Goal: Task Accomplishment & Management: Complete application form

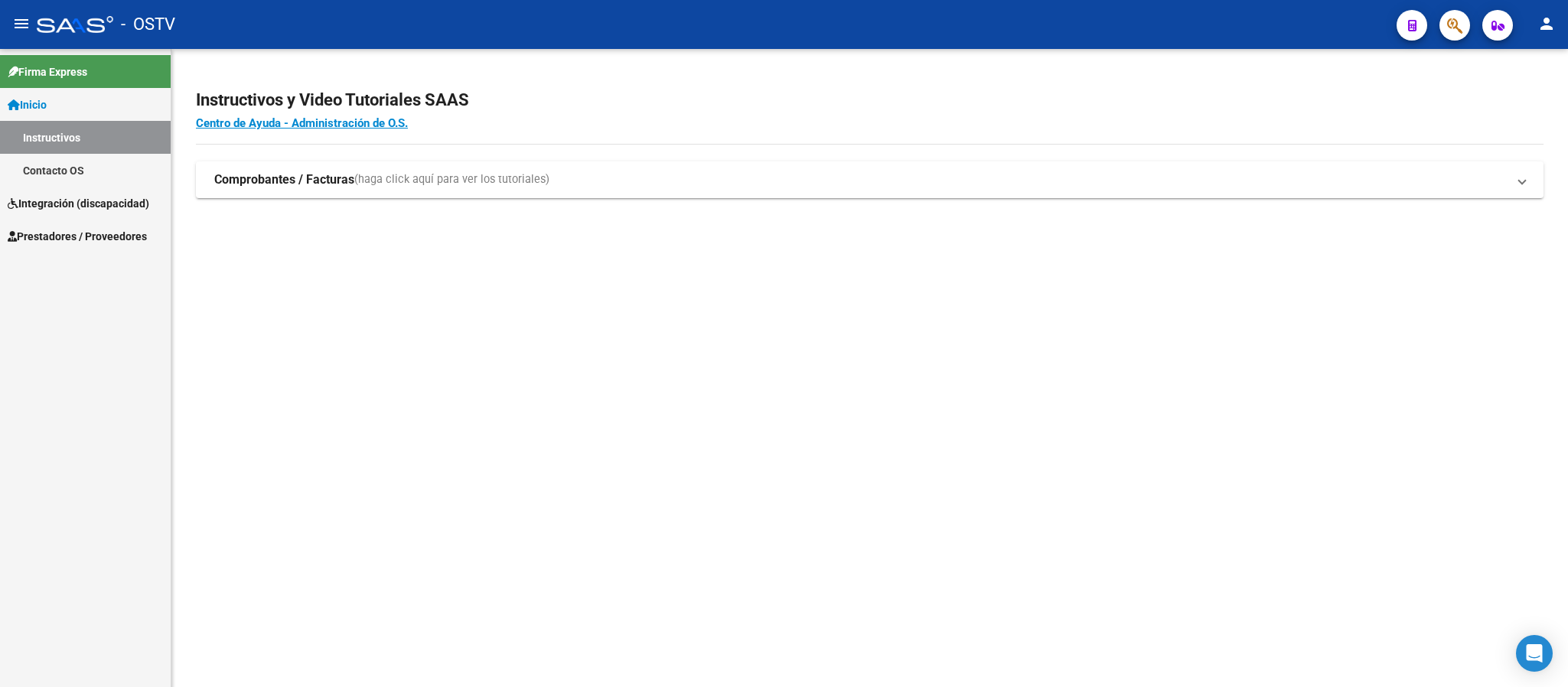
click at [73, 202] on span "Integración (discapacidad)" at bounding box center [78, 203] width 141 height 17
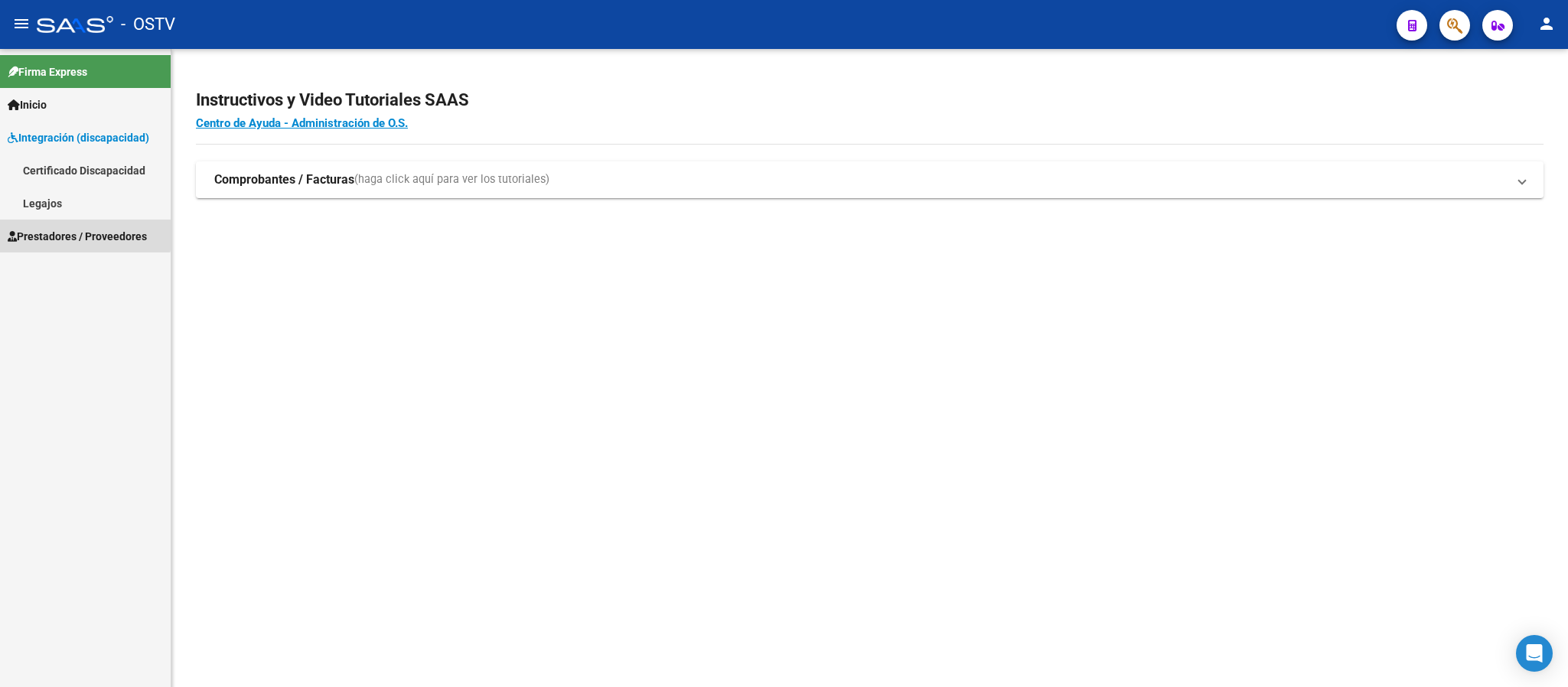
click at [69, 226] on link "Prestadores / Proveedores" at bounding box center [85, 235] width 171 height 33
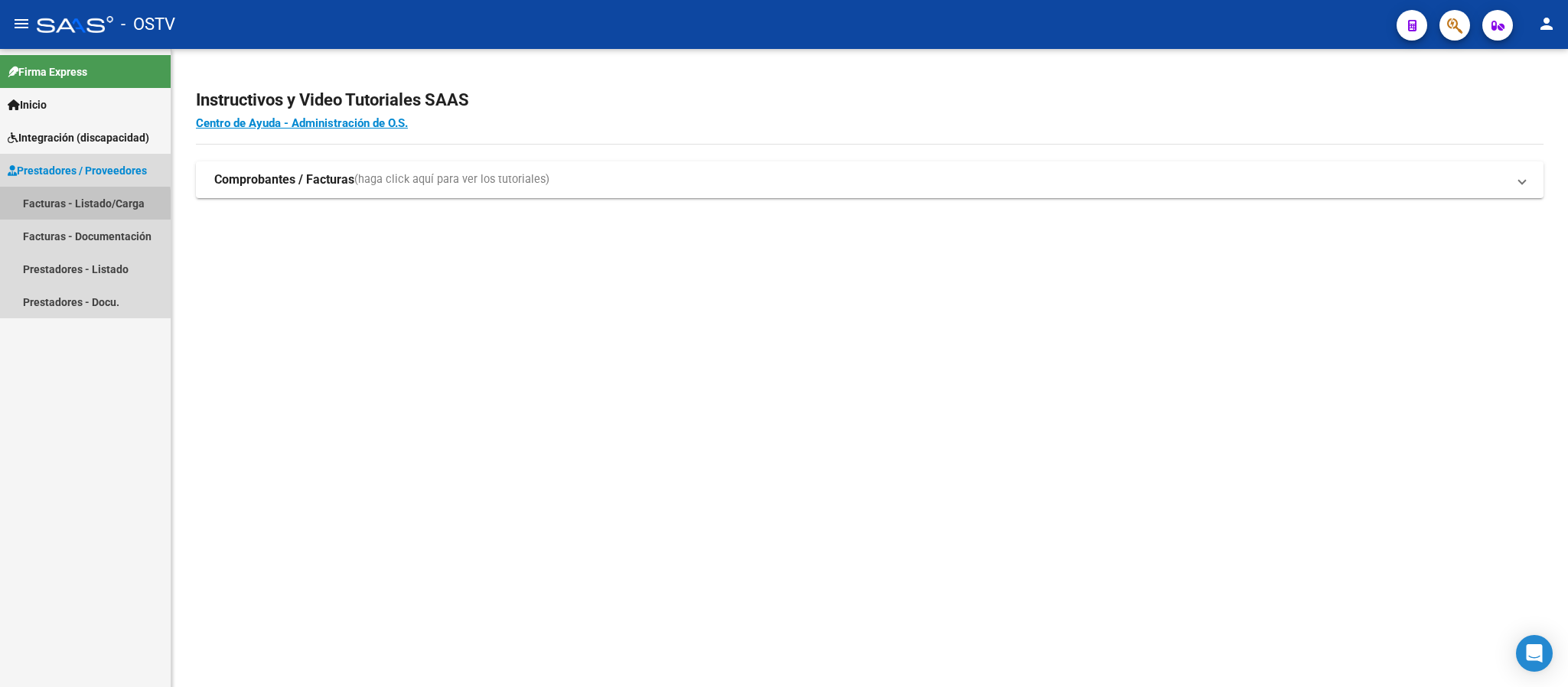
click at [65, 207] on link "Facturas - Listado/Carga" at bounding box center [85, 203] width 171 height 33
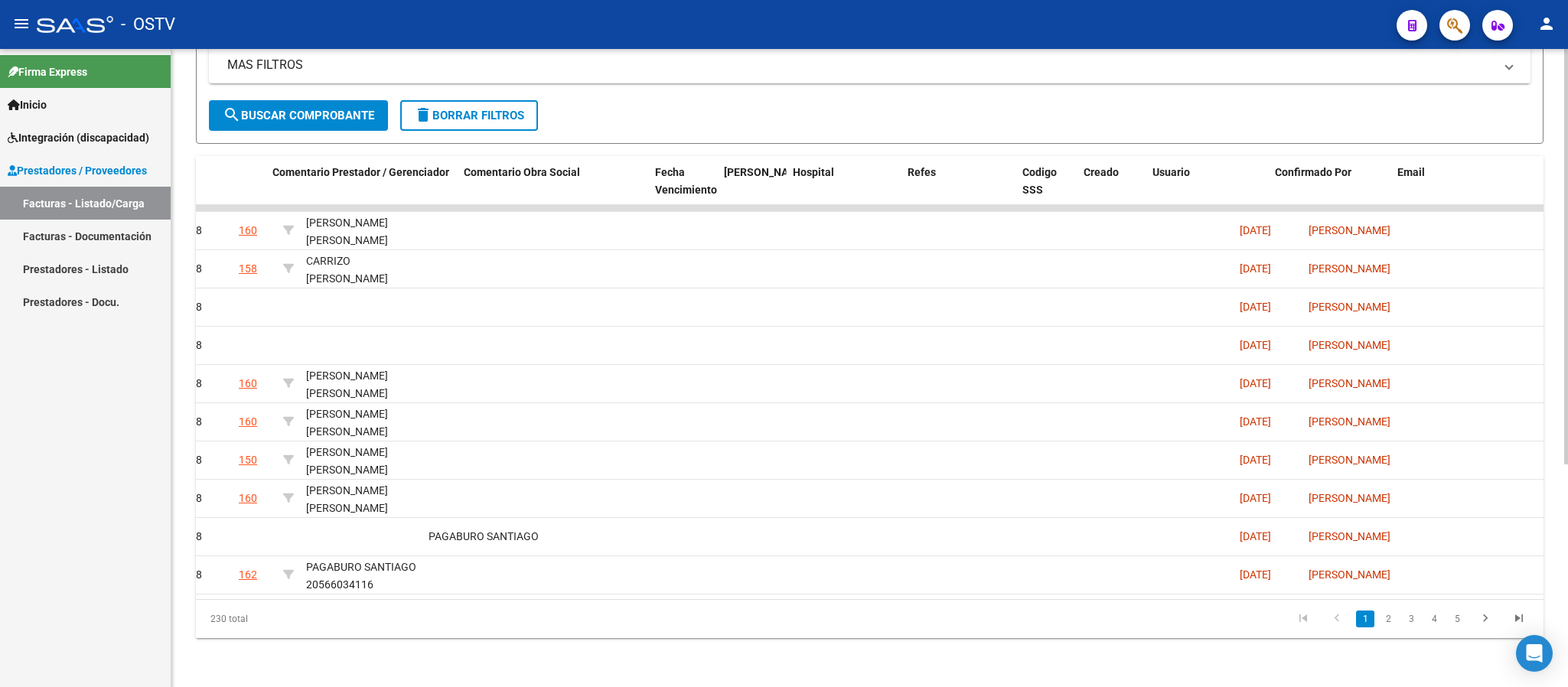
scroll to position [0, 2367]
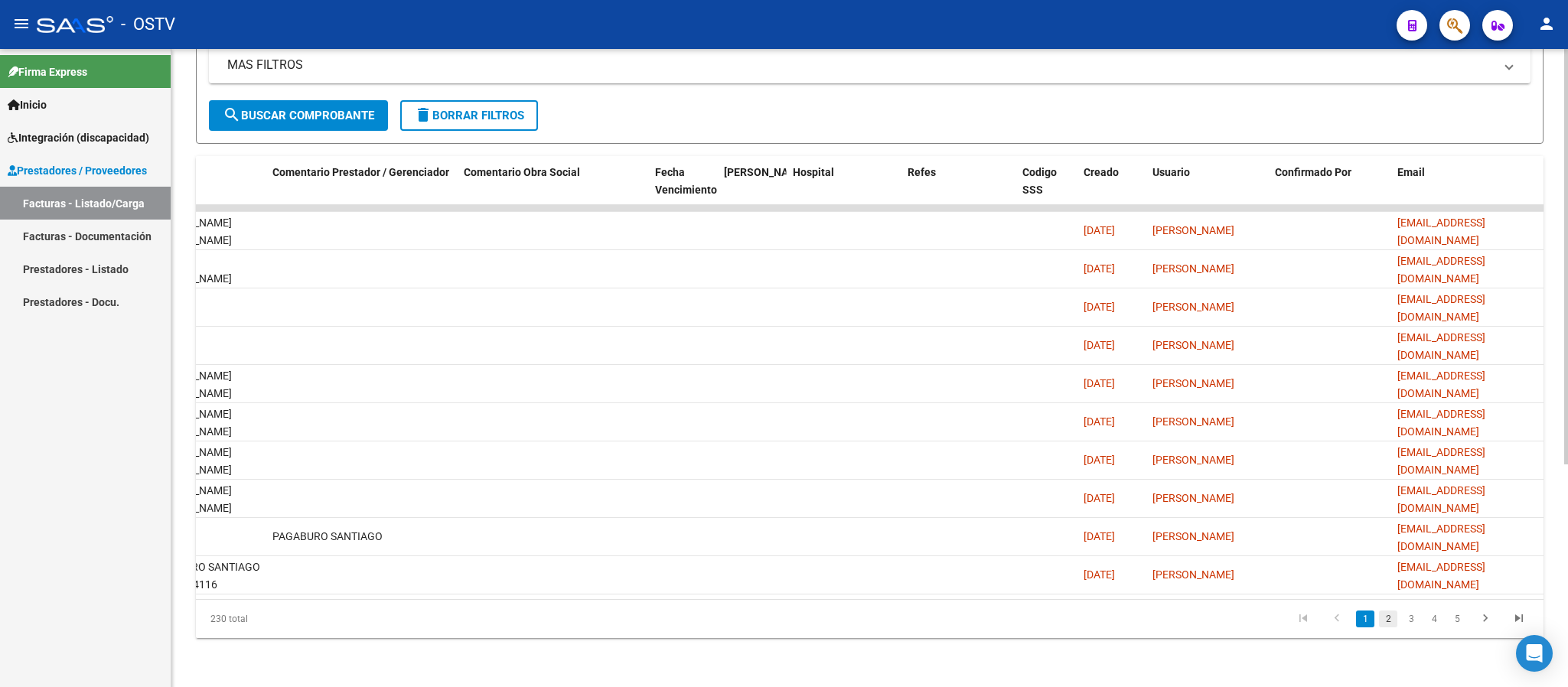
click at [1387, 623] on link "2" at bounding box center [1388, 618] width 18 height 17
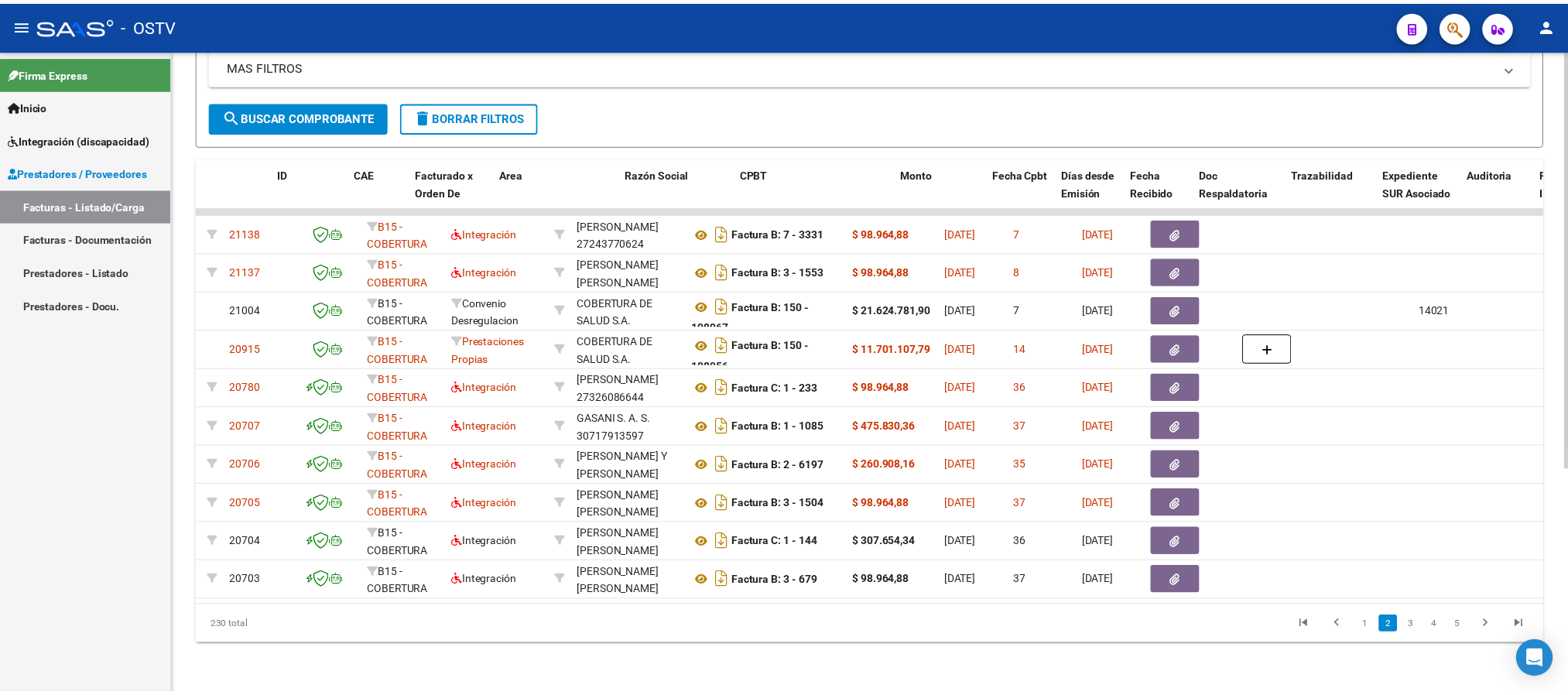
scroll to position [0, 0]
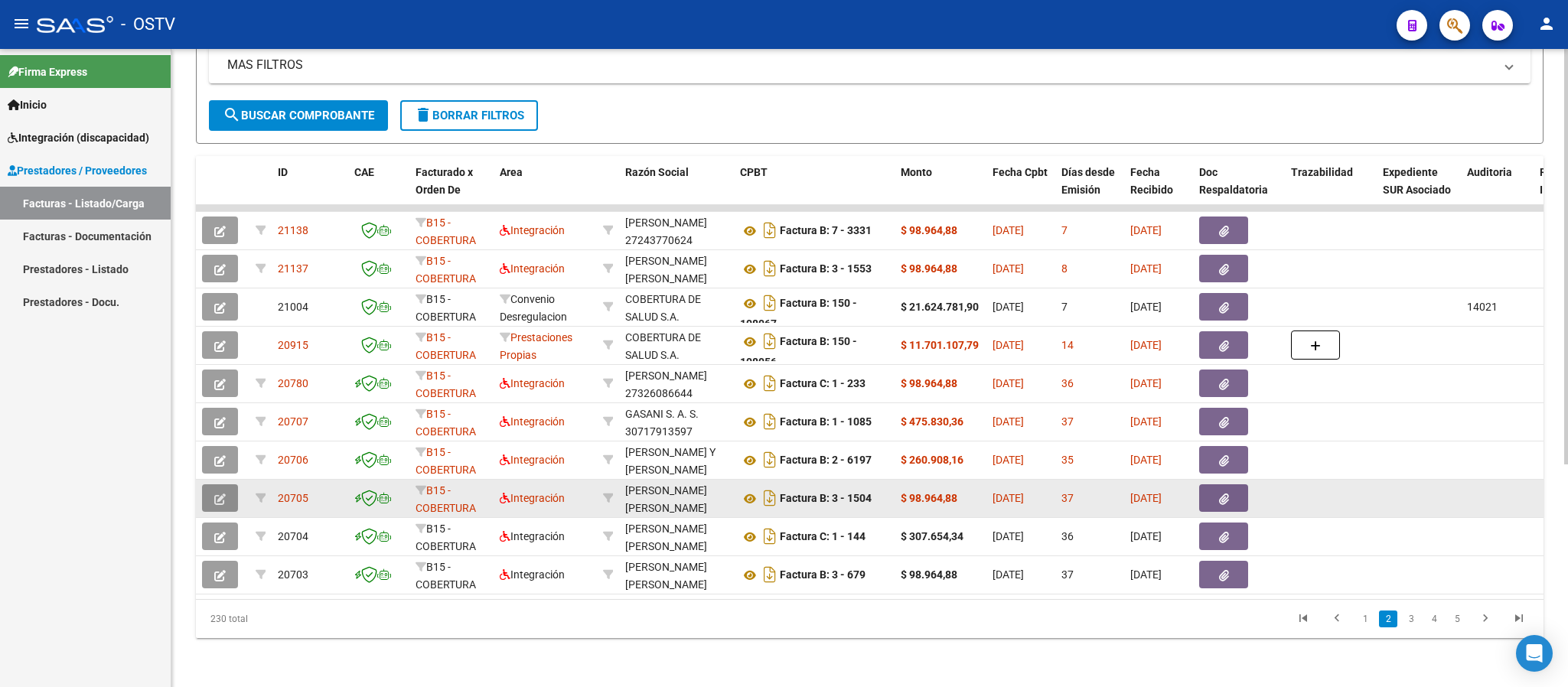
click at [223, 494] on icon "button" at bounding box center [220, 499] width 11 height 11
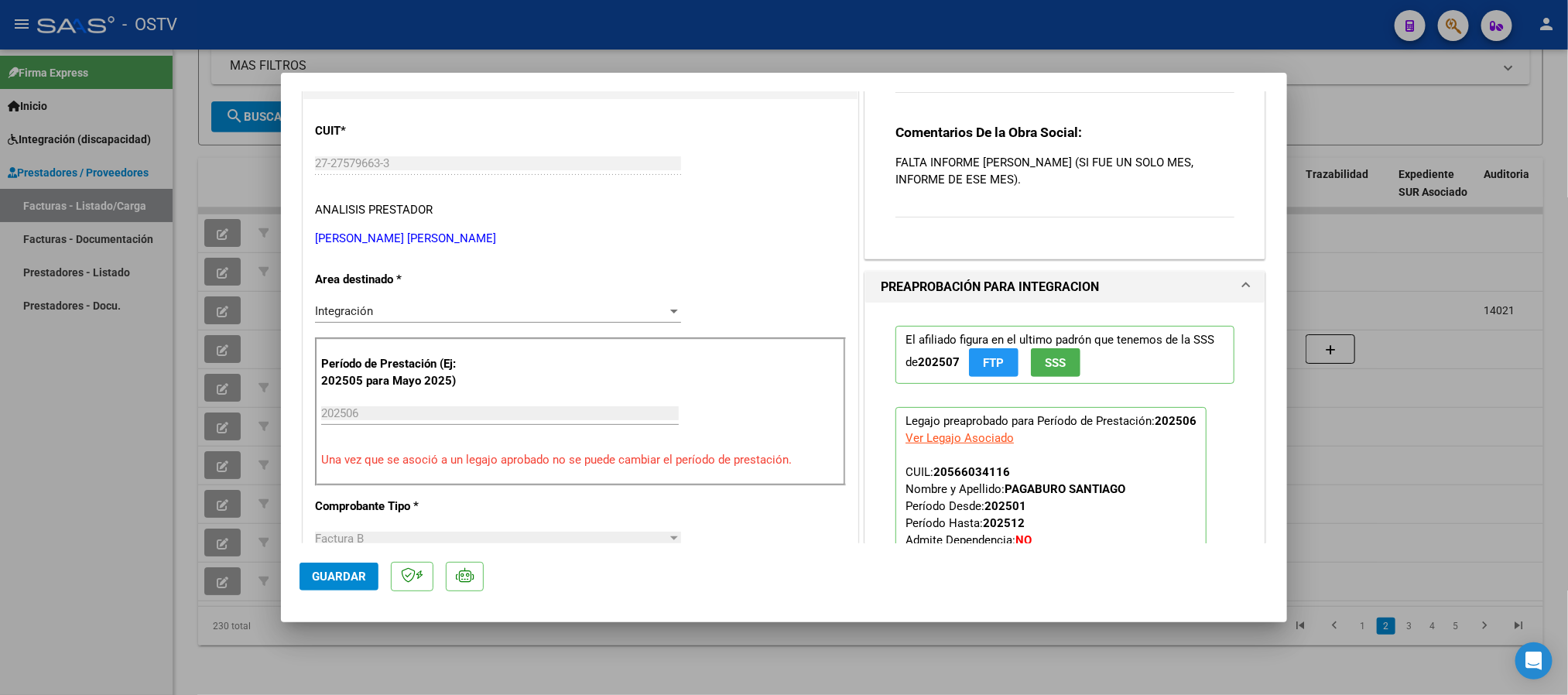
scroll to position [232, 0]
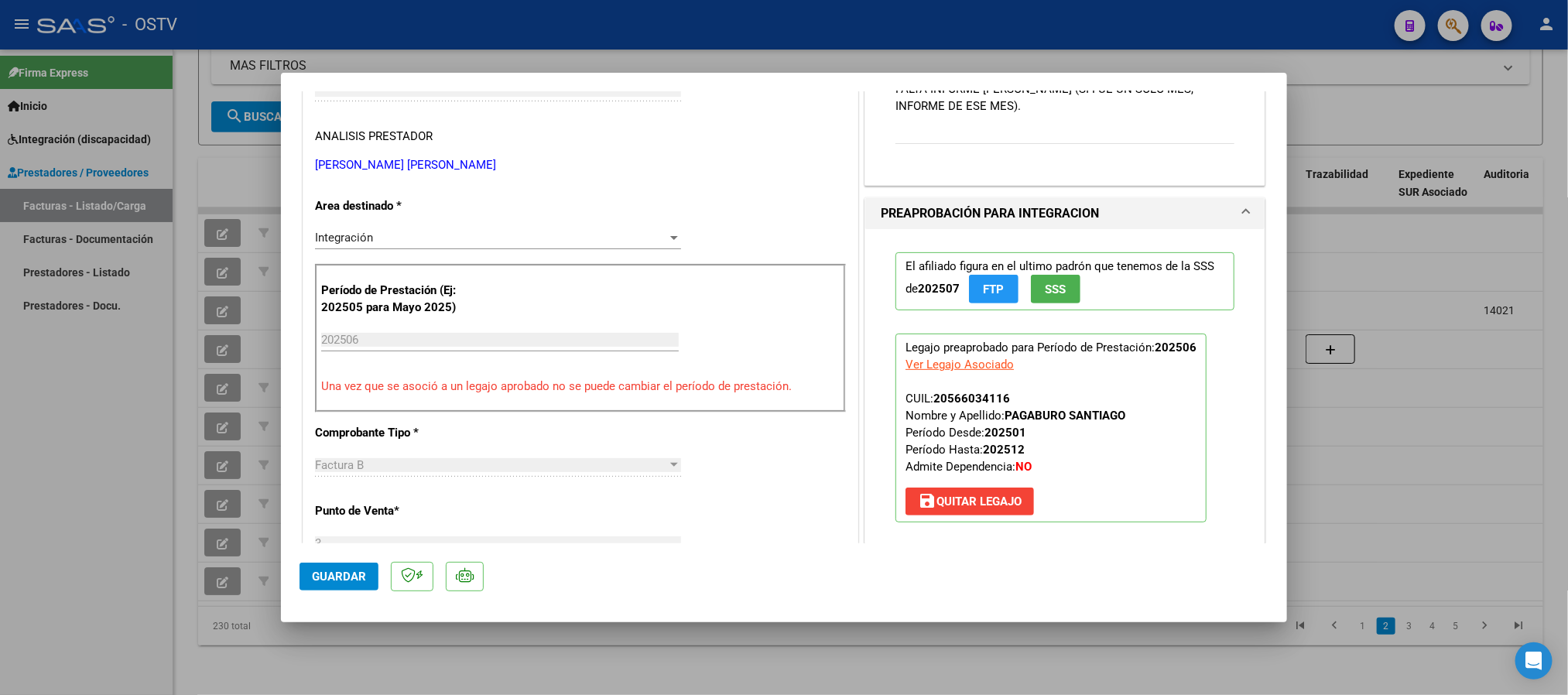
type input "$ 0,00"
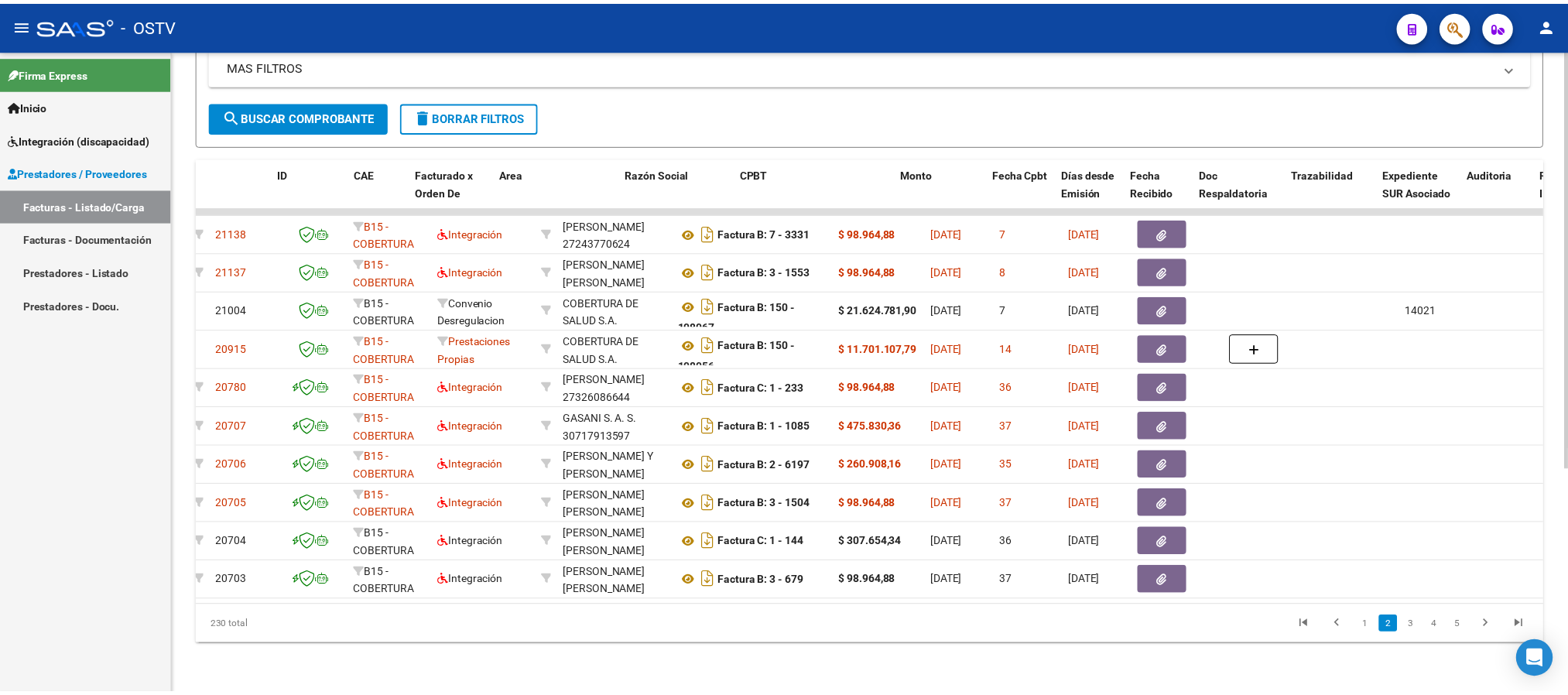
scroll to position [0, 0]
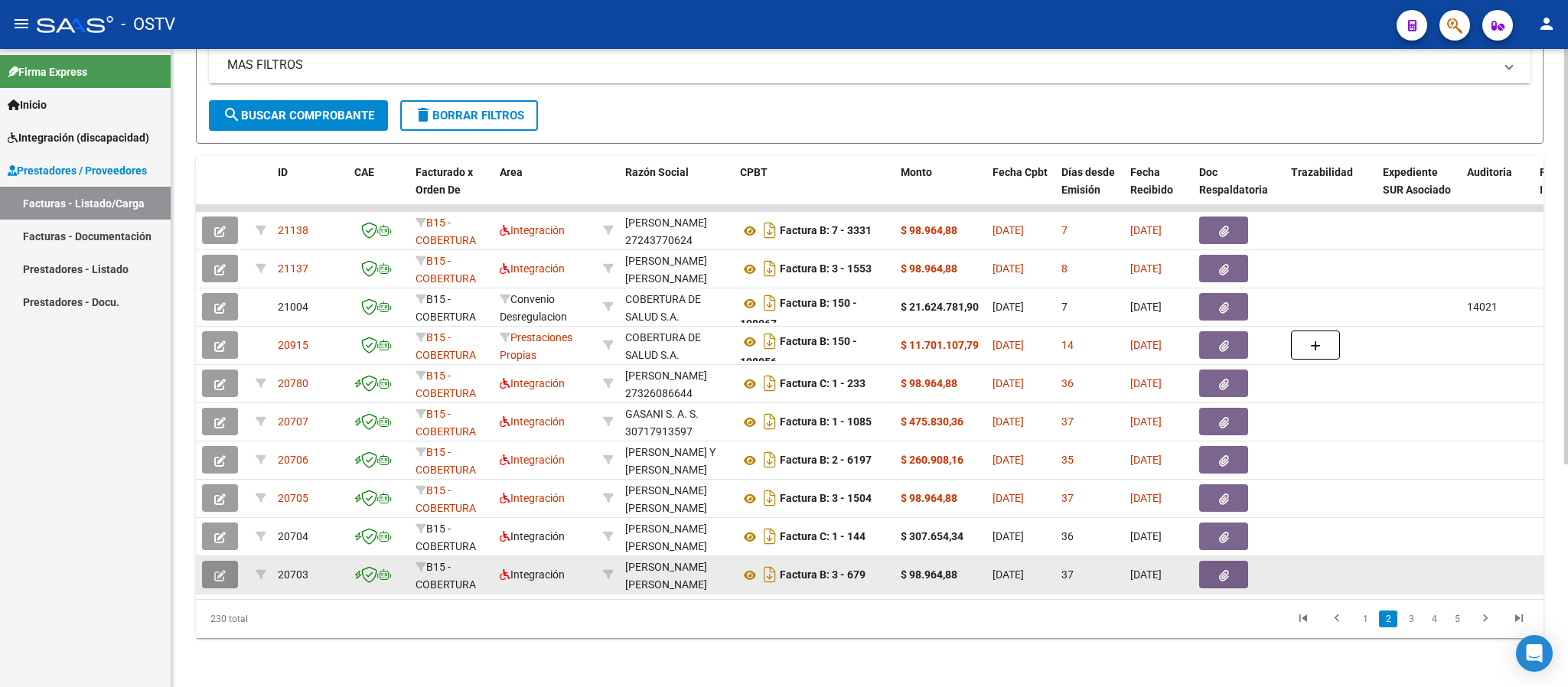
click at [220, 568] on span "button" at bounding box center [220, 574] width 11 height 14
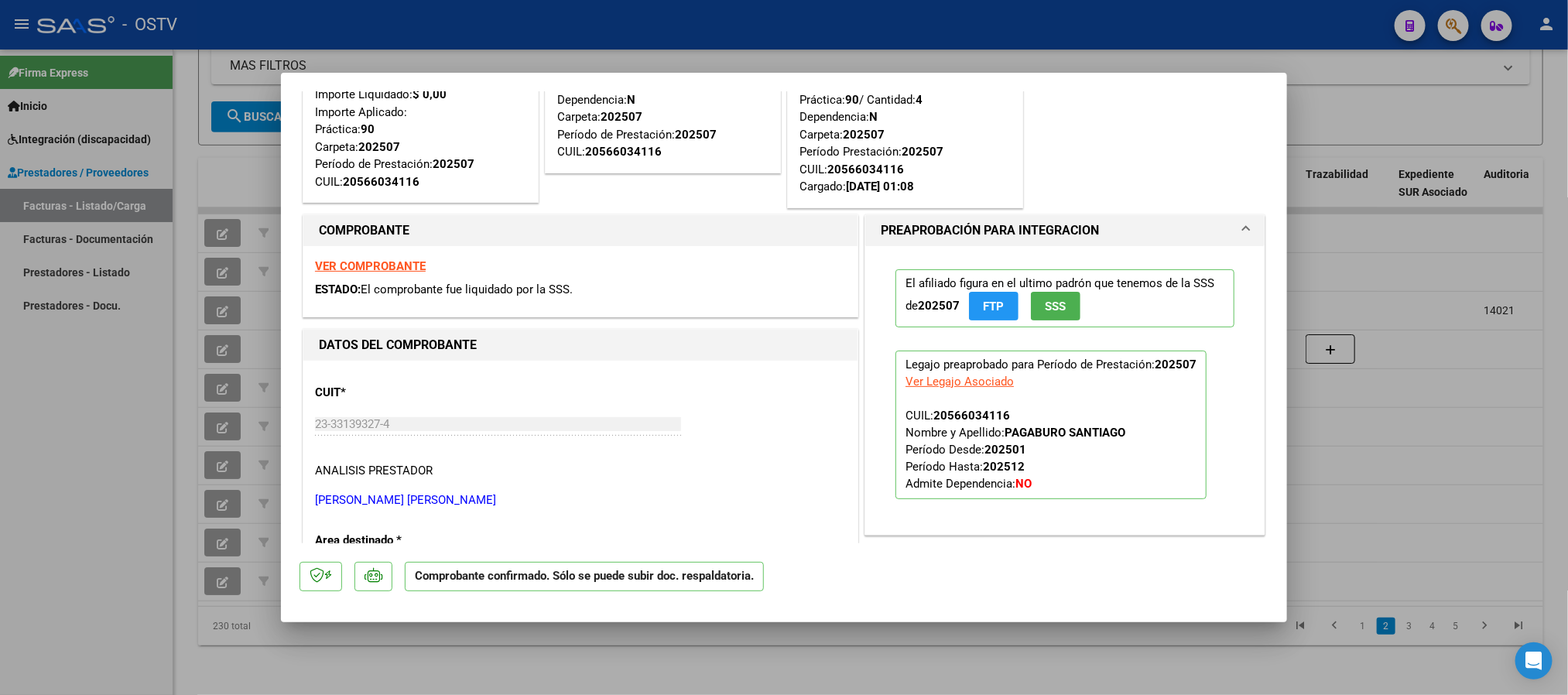
scroll to position [196, 0]
type input "$ 0,00"
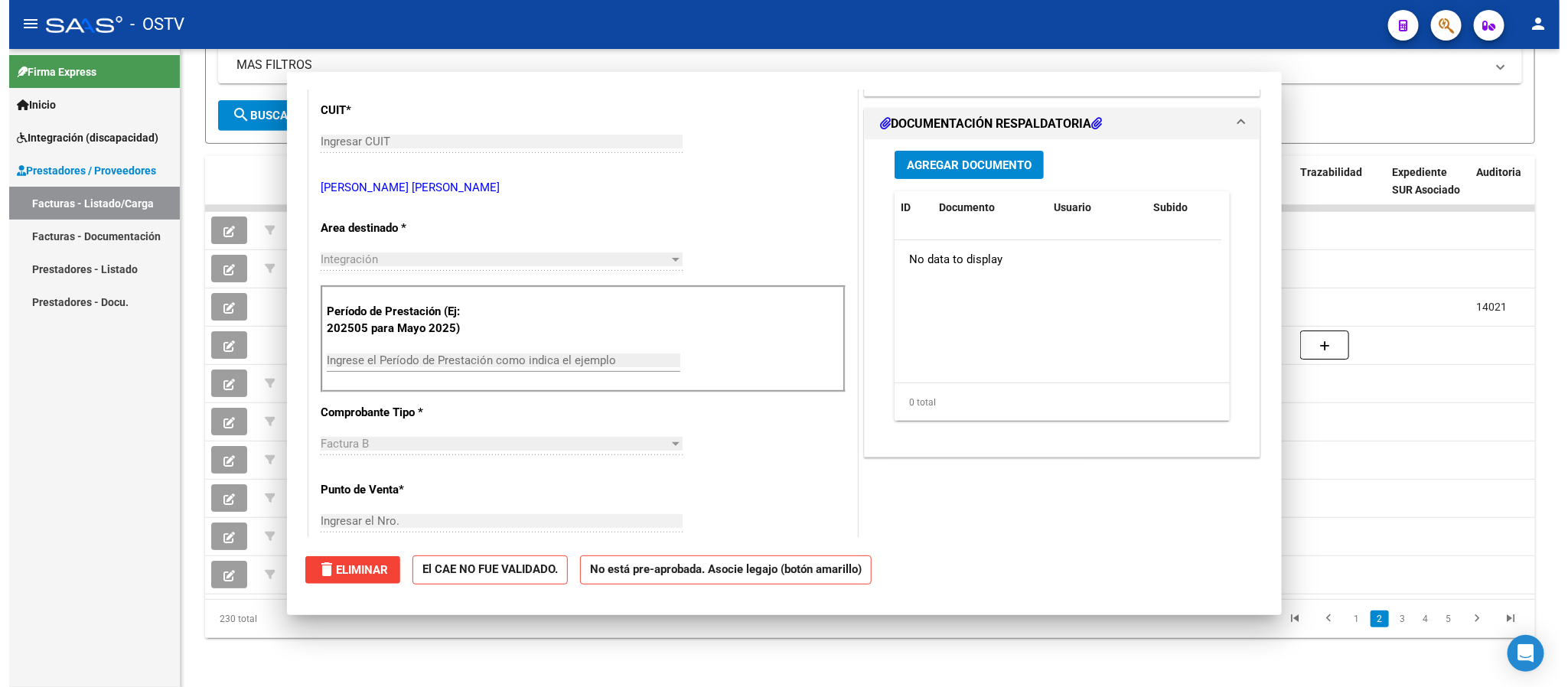
scroll to position [0, 0]
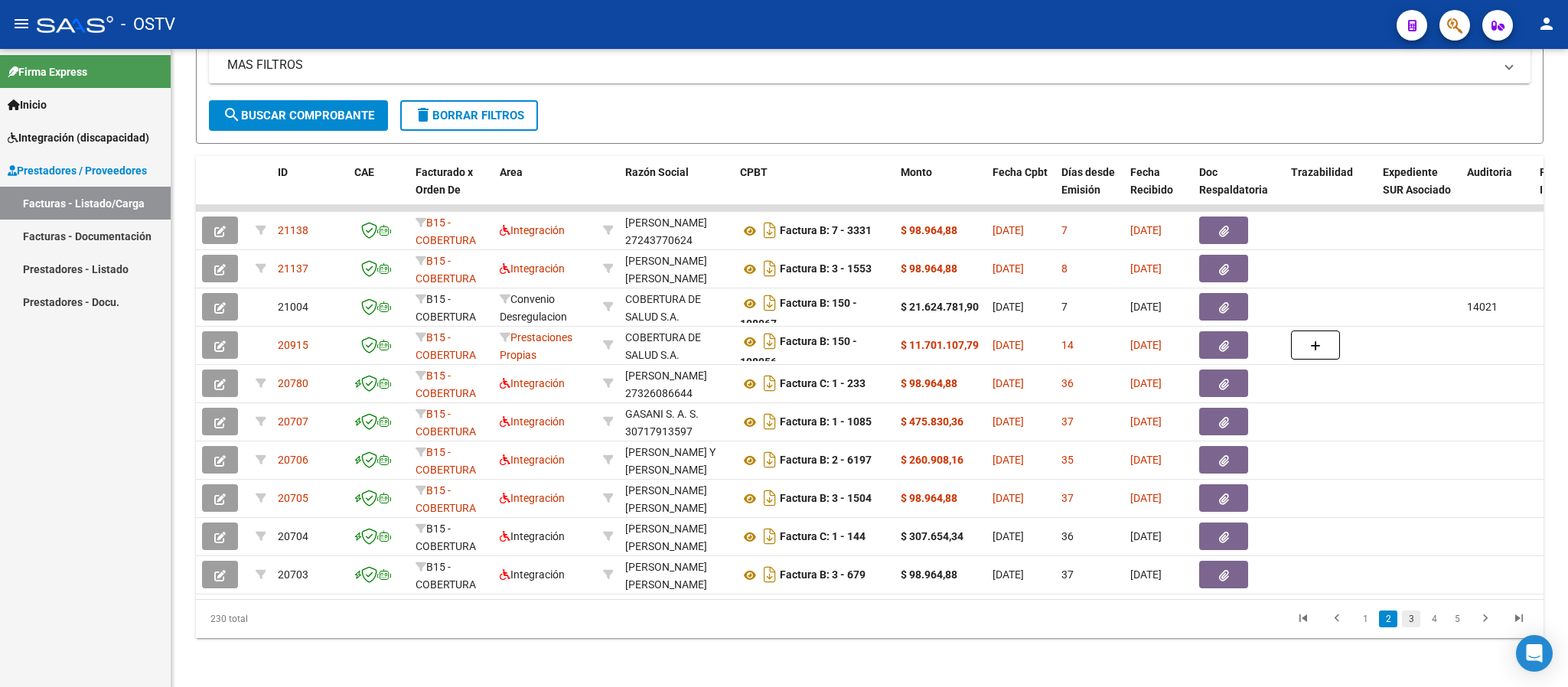
click at [1414, 626] on link "3" at bounding box center [1410, 618] width 18 height 17
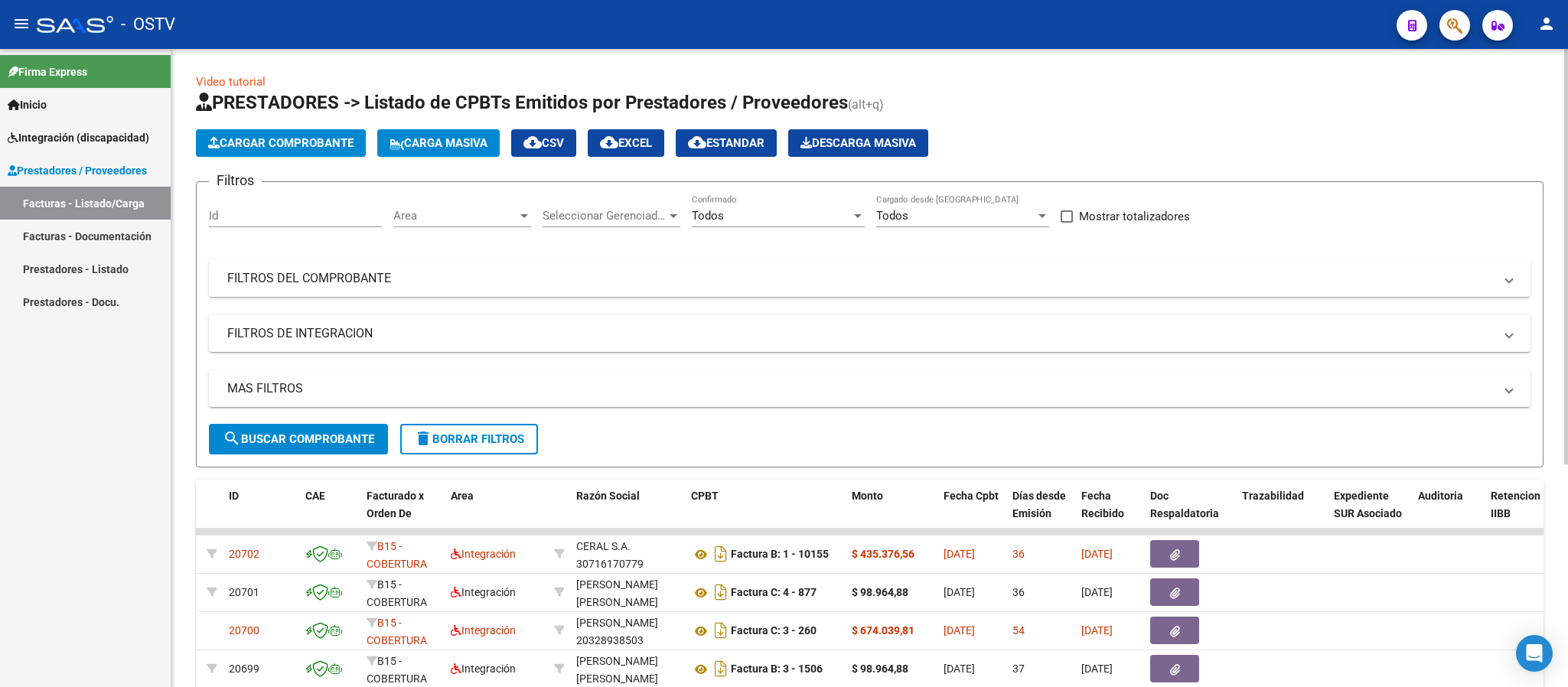
click at [494, 216] on span "Area" at bounding box center [455, 215] width 124 height 14
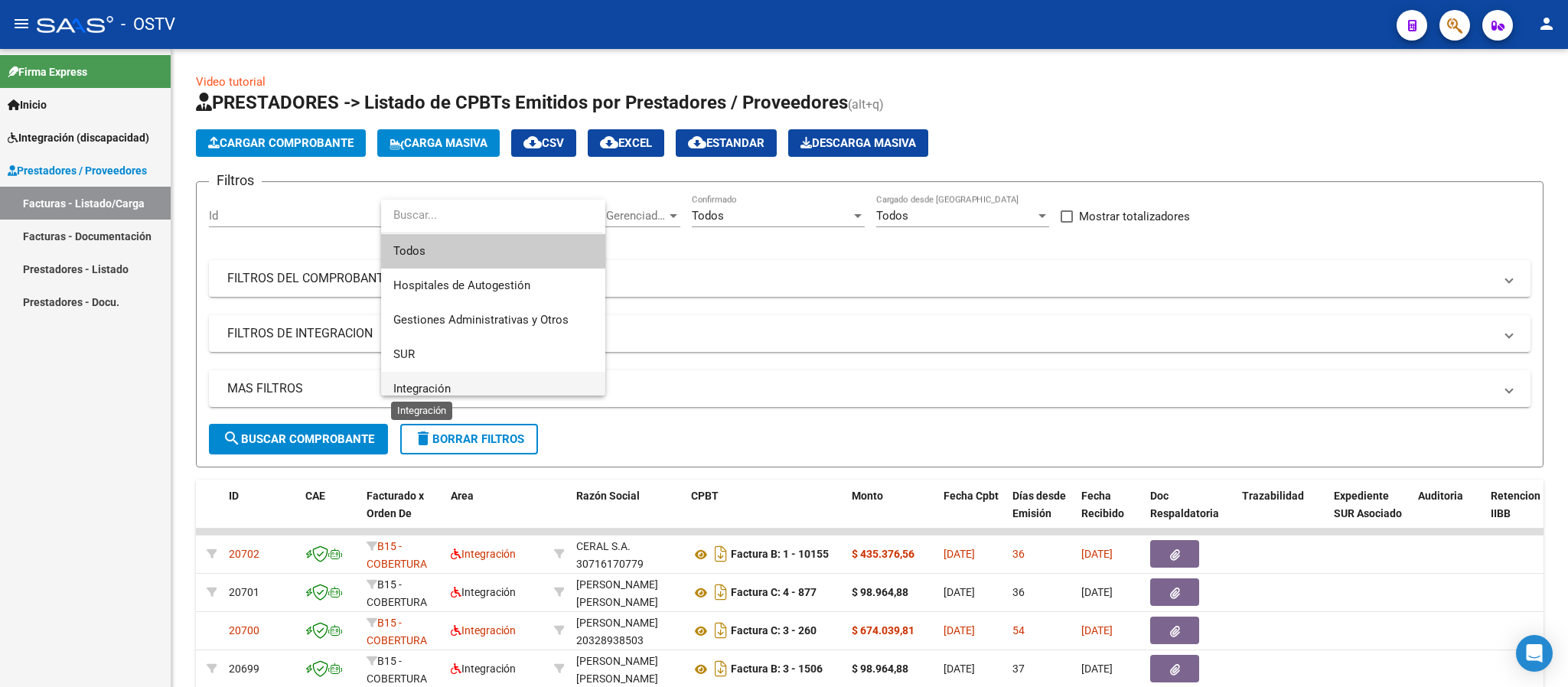
click at [441, 384] on span "Integración" at bounding box center [422, 389] width 57 height 14
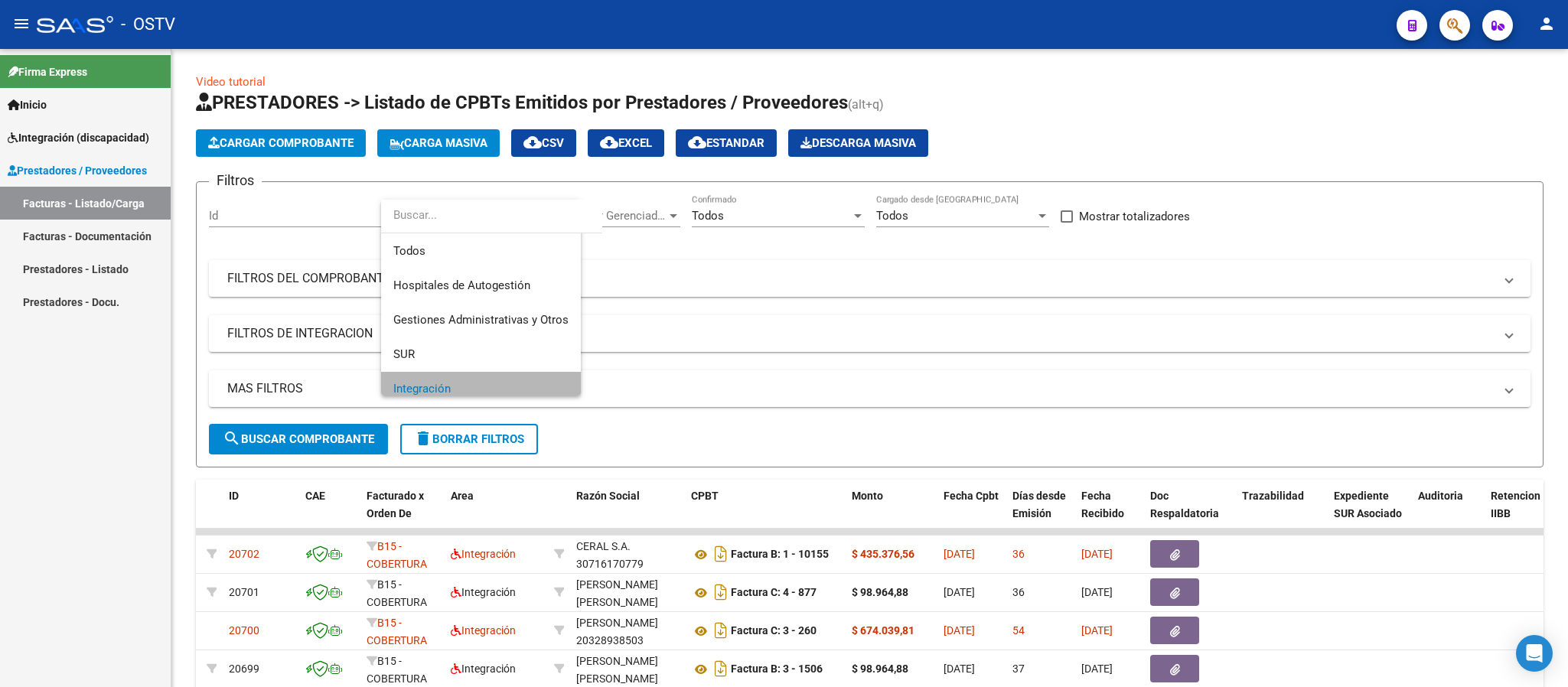
scroll to position [10, 0]
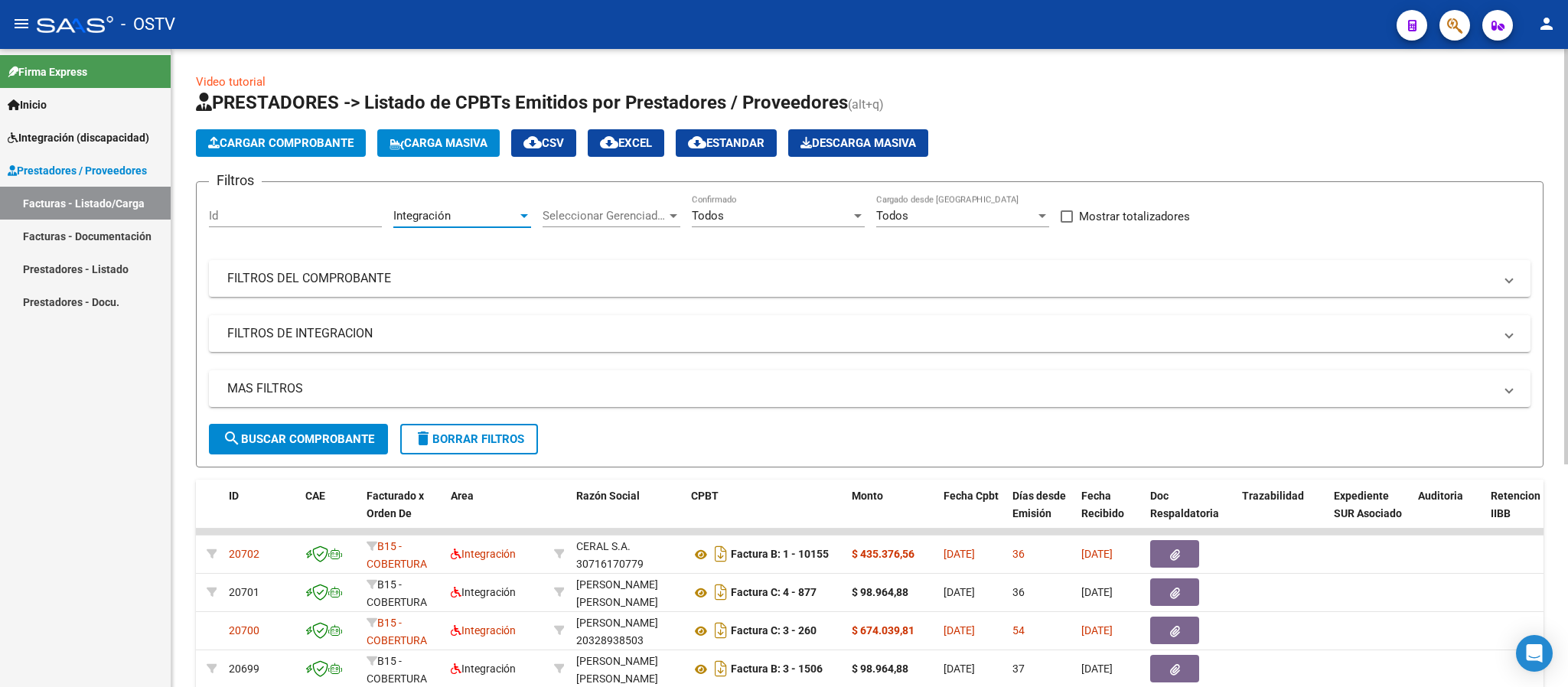
click at [329, 432] on span "search Buscar Comprobante" at bounding box center [298, 439] width 152 height 14
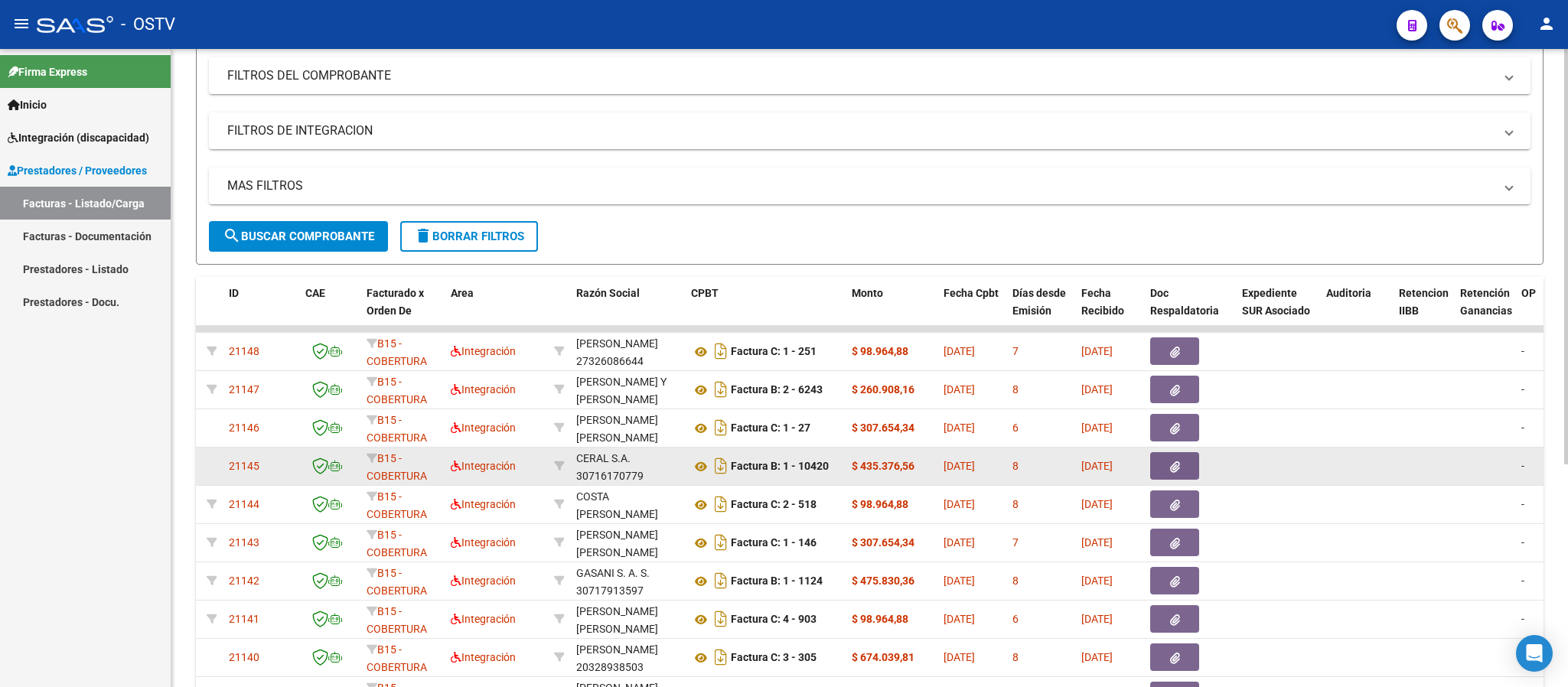
scroll to position [342, 0]
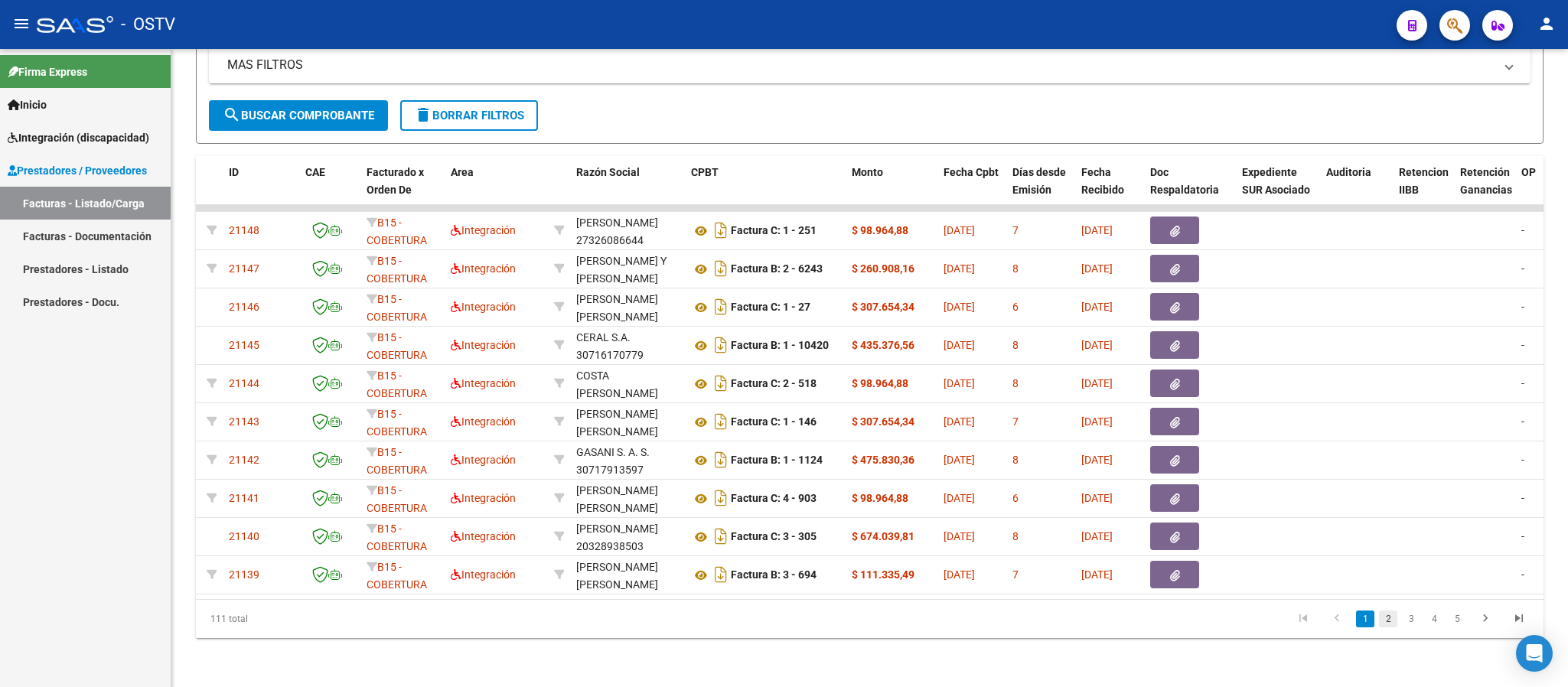
click at [1392, 621] on link "2" at bounding box center [1388, 618] width 18 height 17
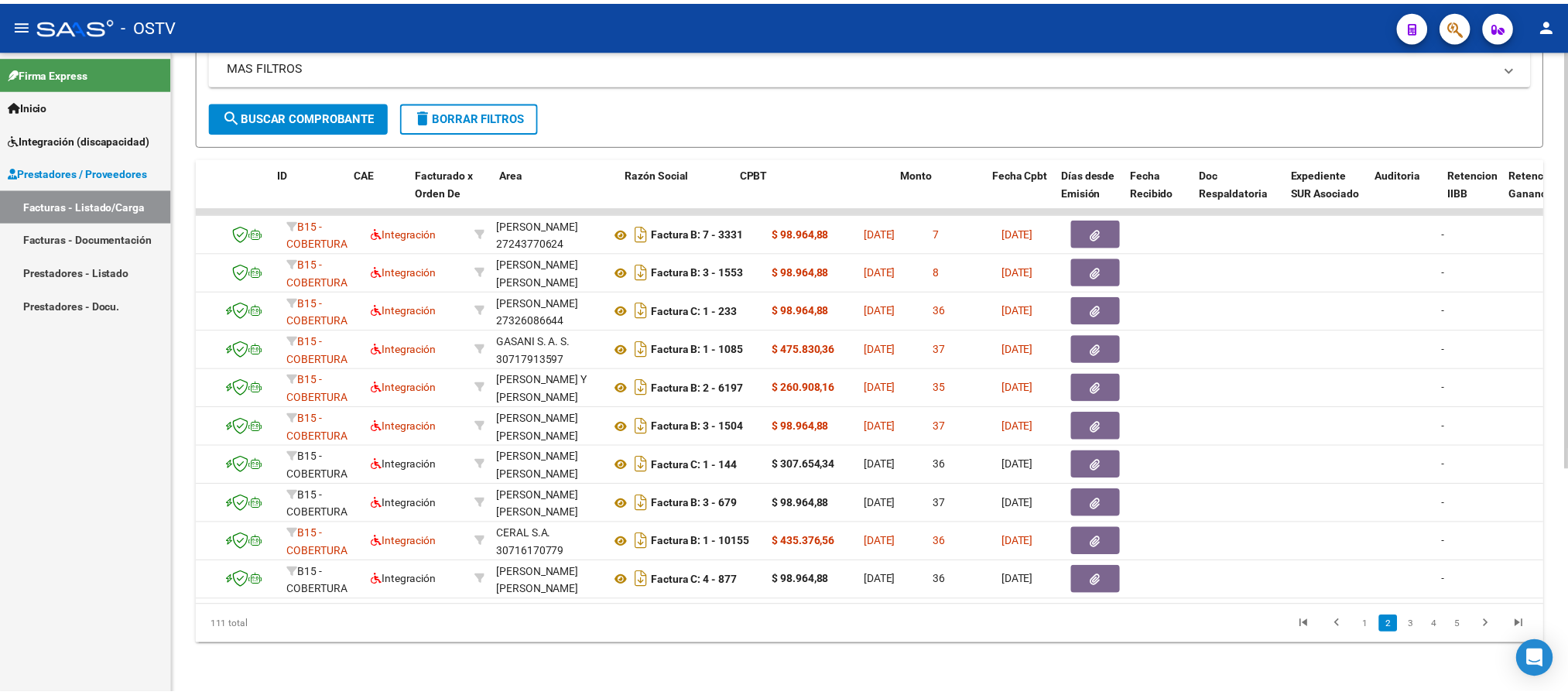
scroll to position [0, 0]
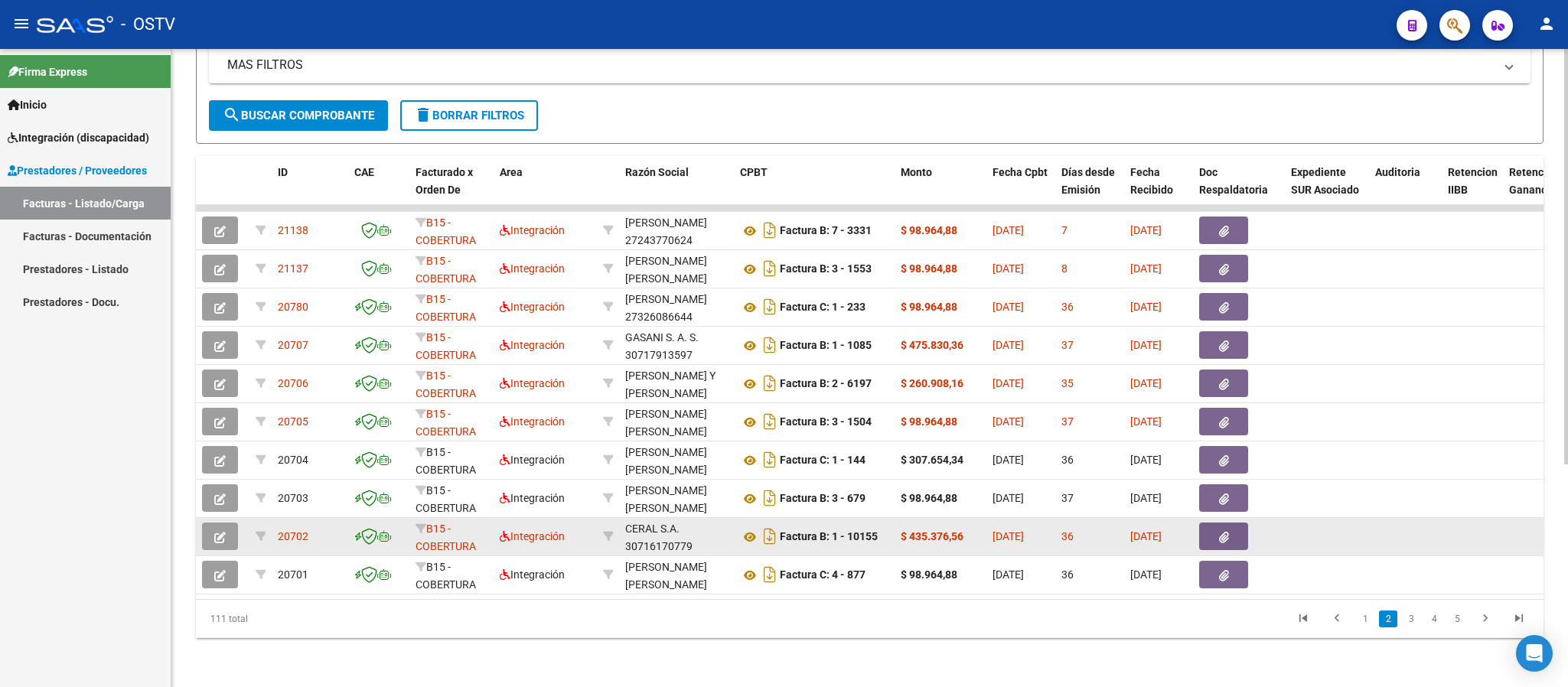
click at [227, 523] on button "button" at bounding box center [219, 536] width 36 height 28
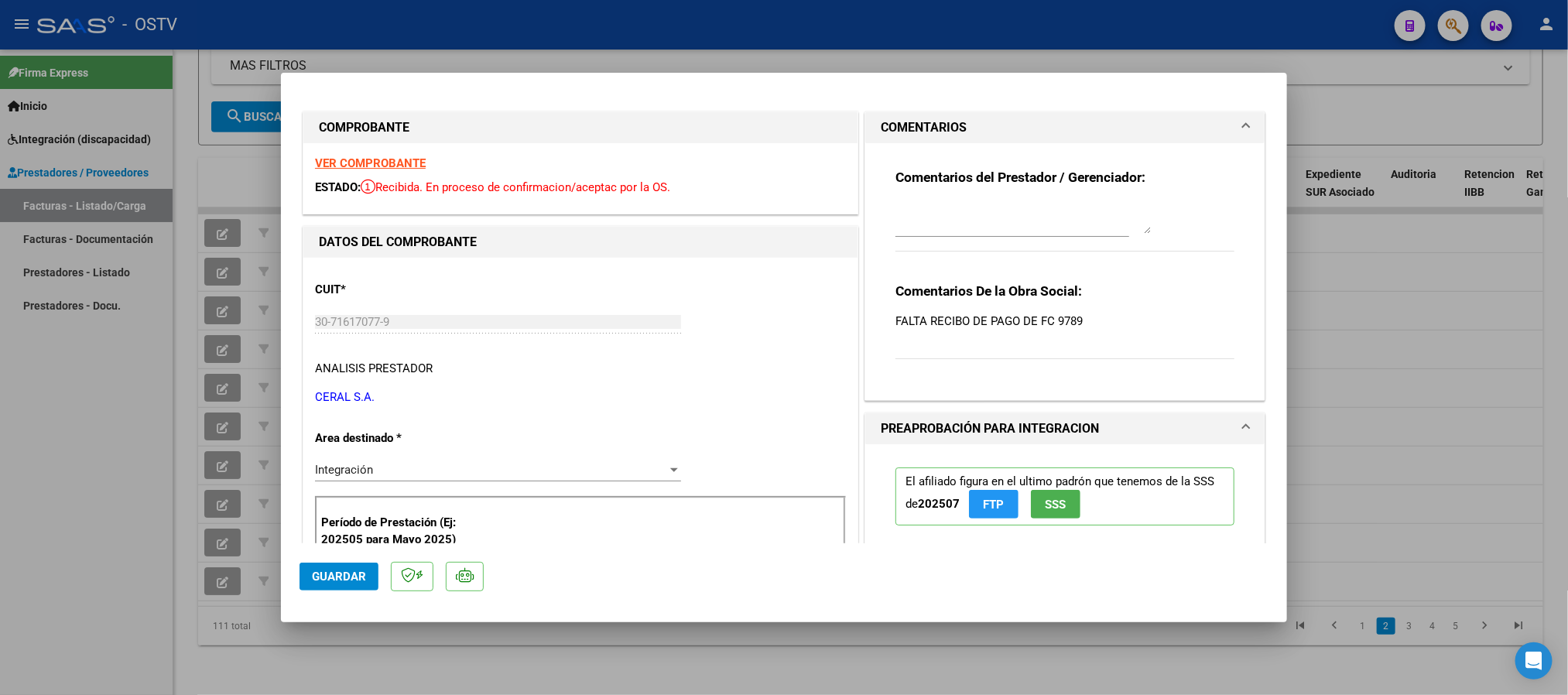
type input "$ 0,00"
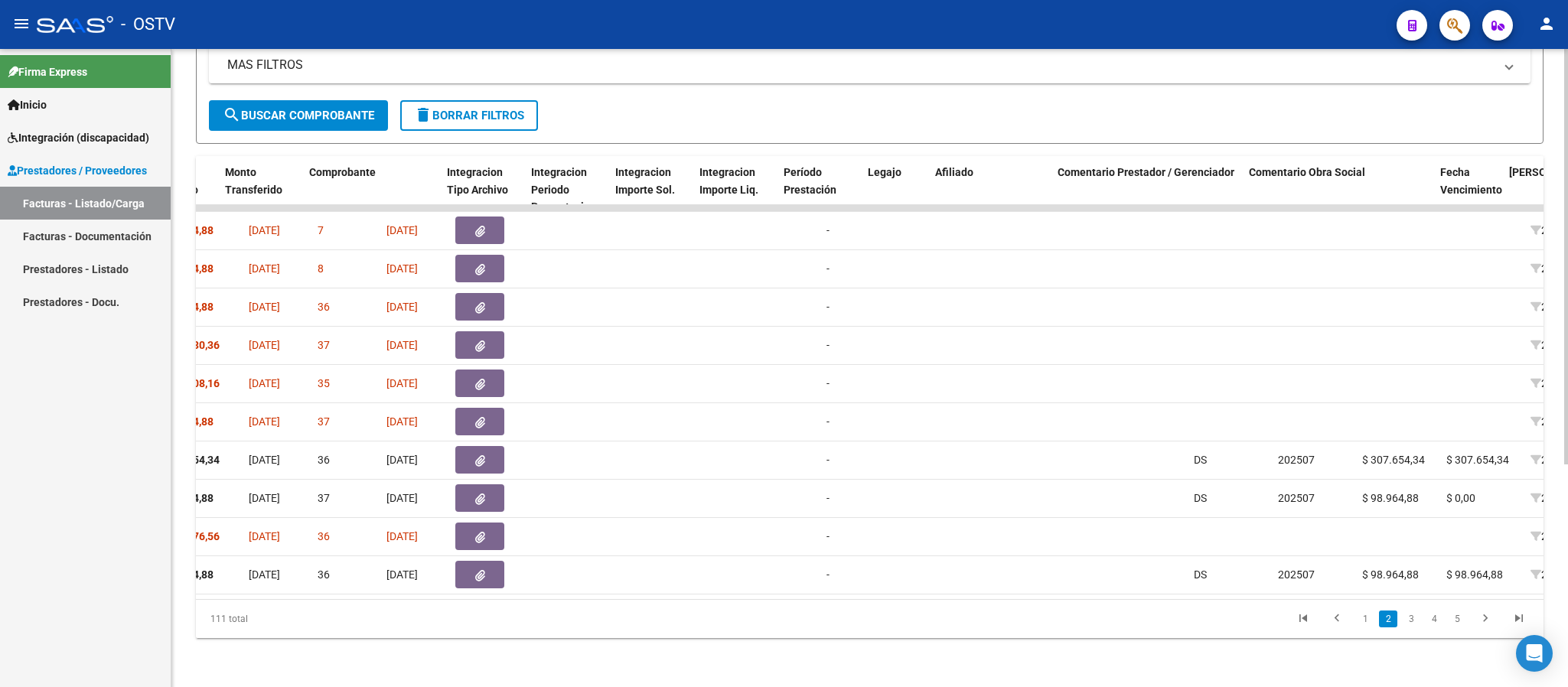
scroll to position [0, 1534]
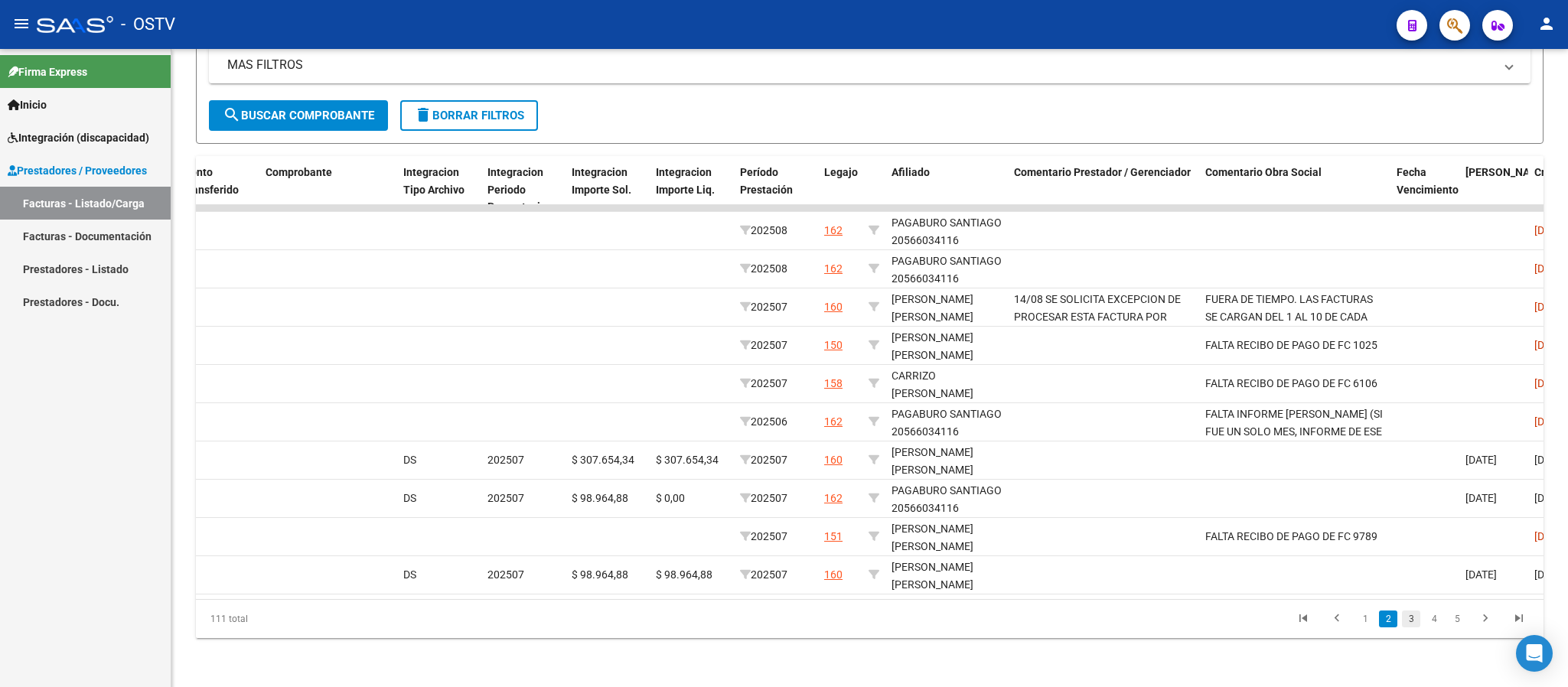
click at [1405, 620] on link "3" at bounding box center [1410, 618] width 18 height 17
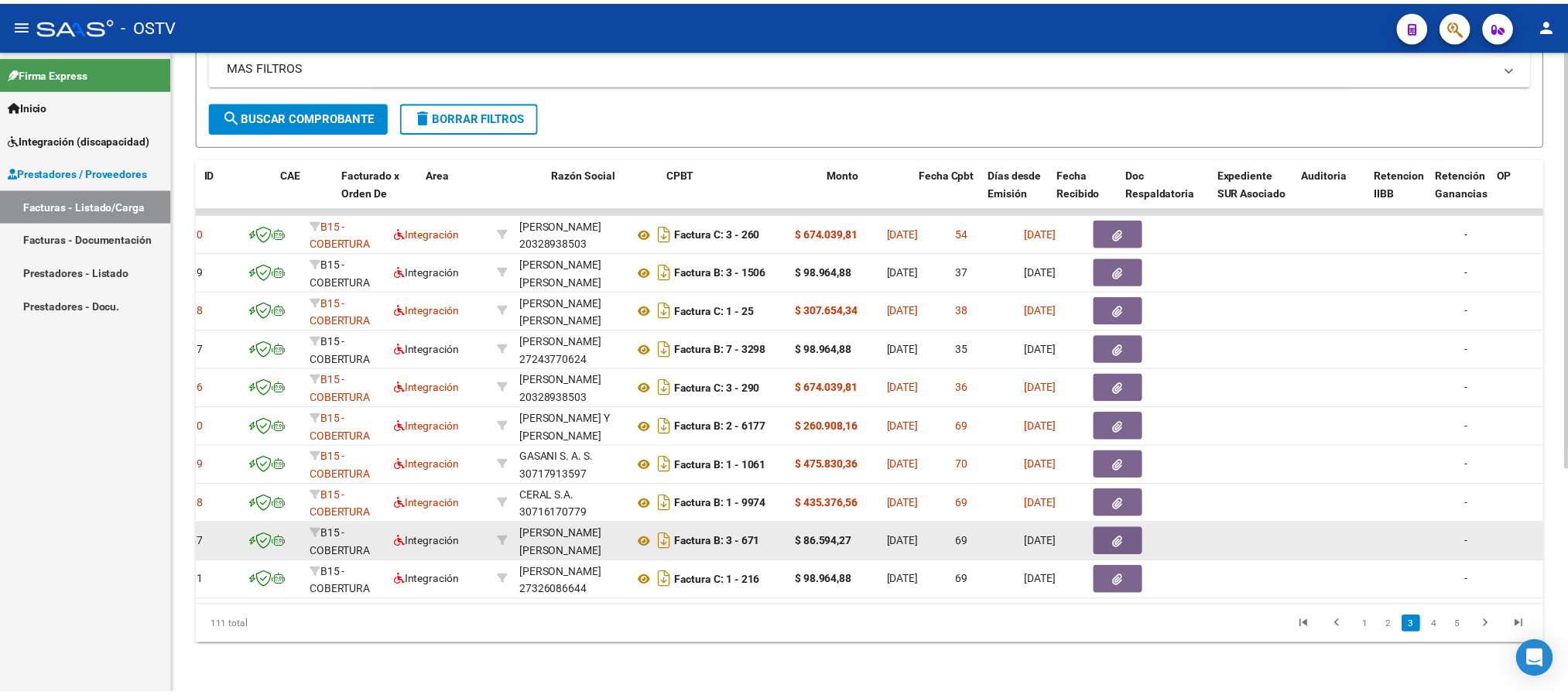
scroll to position [0, 0]
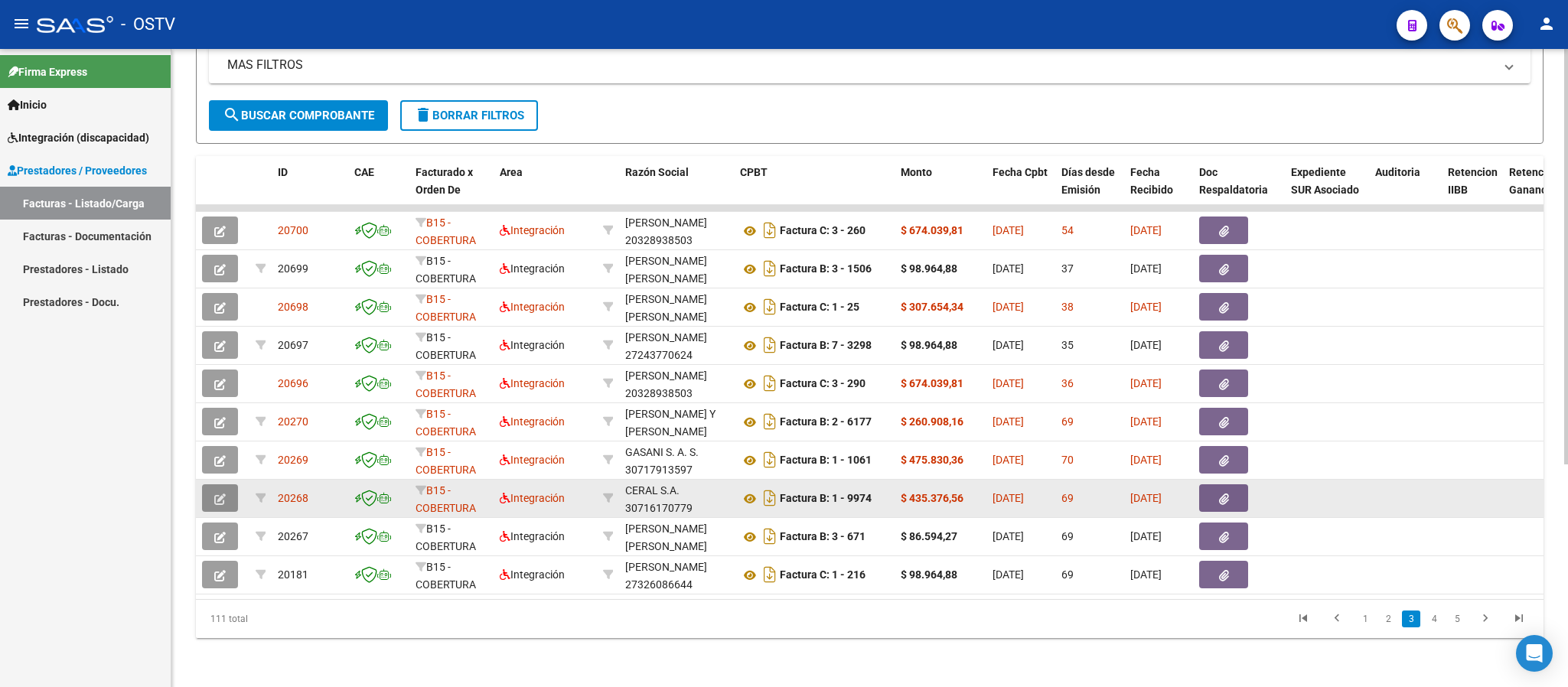
click at [223, 494] on icon "button" at bounding box center [220, 499] width 11 height 11
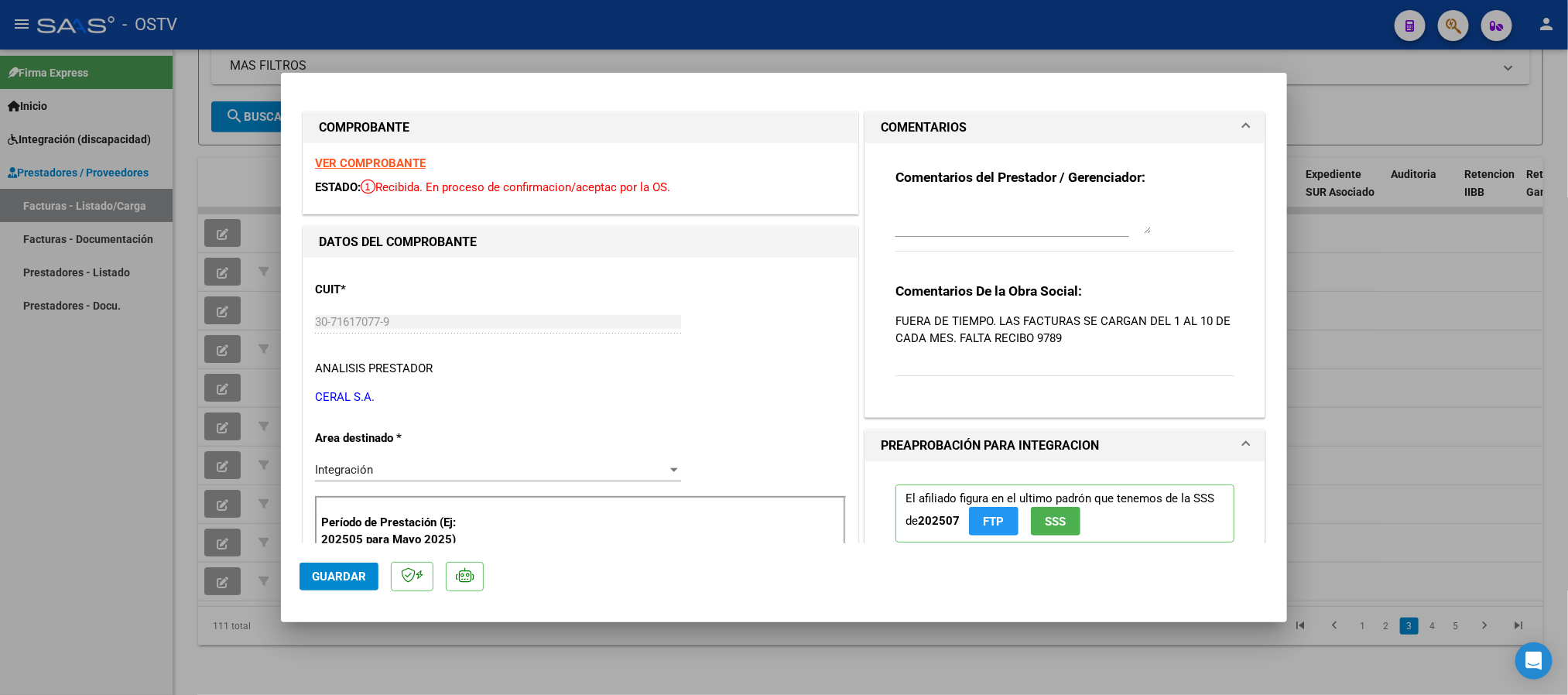
type input "$ 0,00"
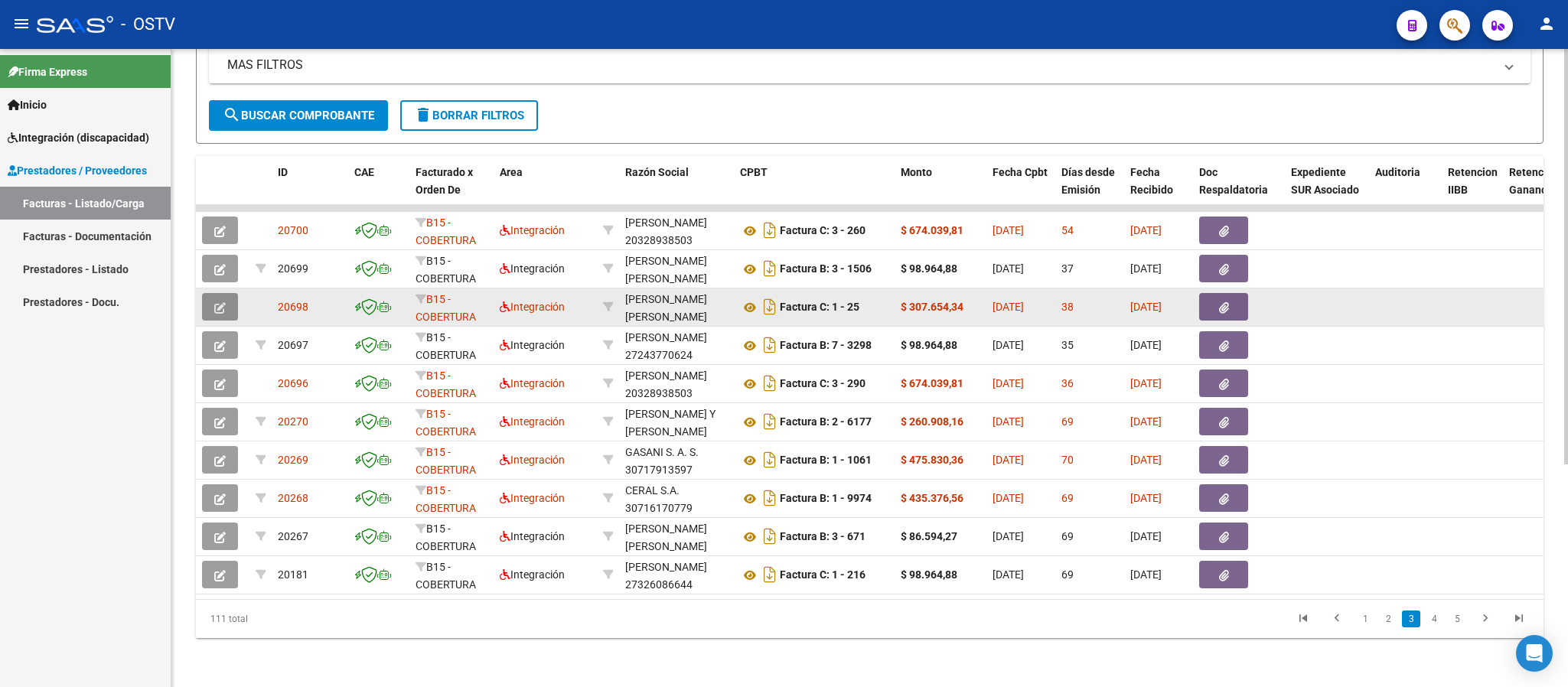
click at [226, 293] on button "button" at bounding box center [219, 306] width 36 height 28
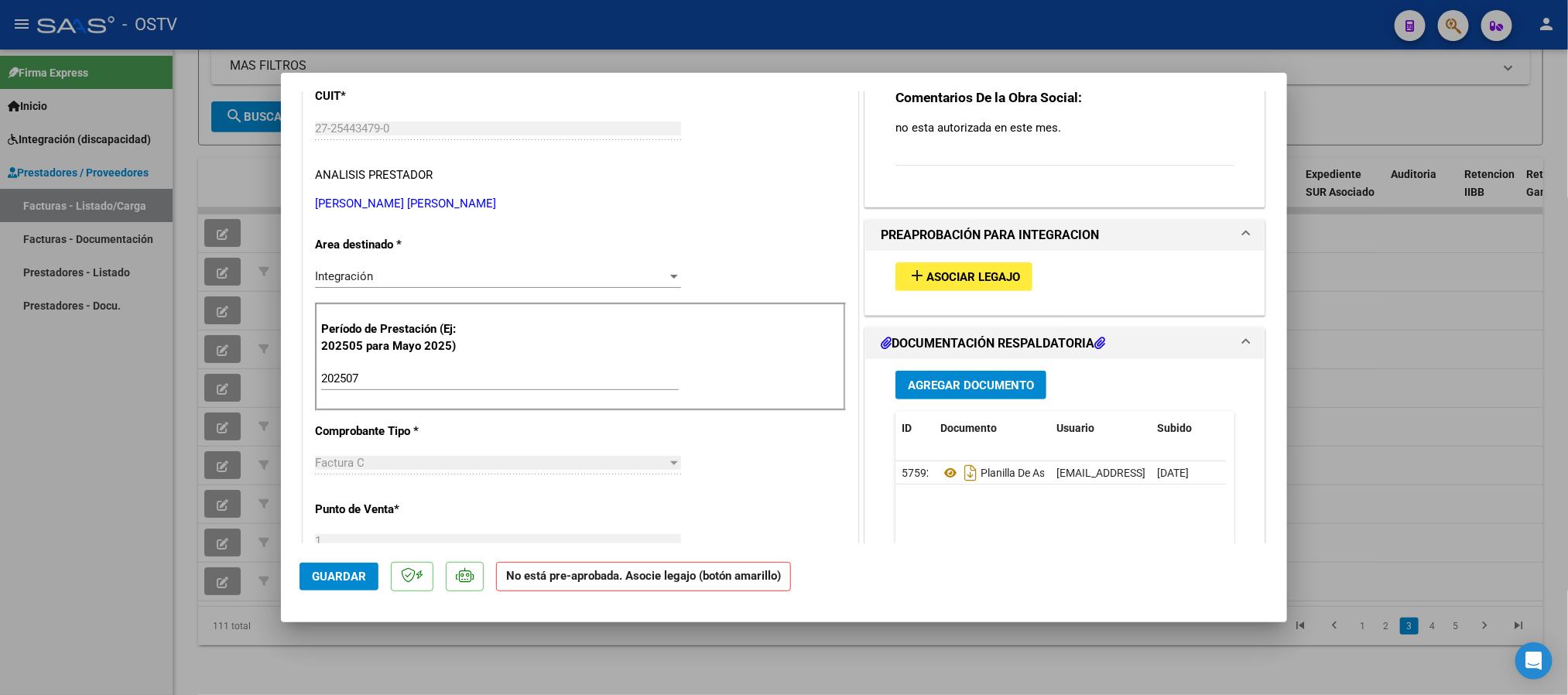
scroll to position [232, 0]
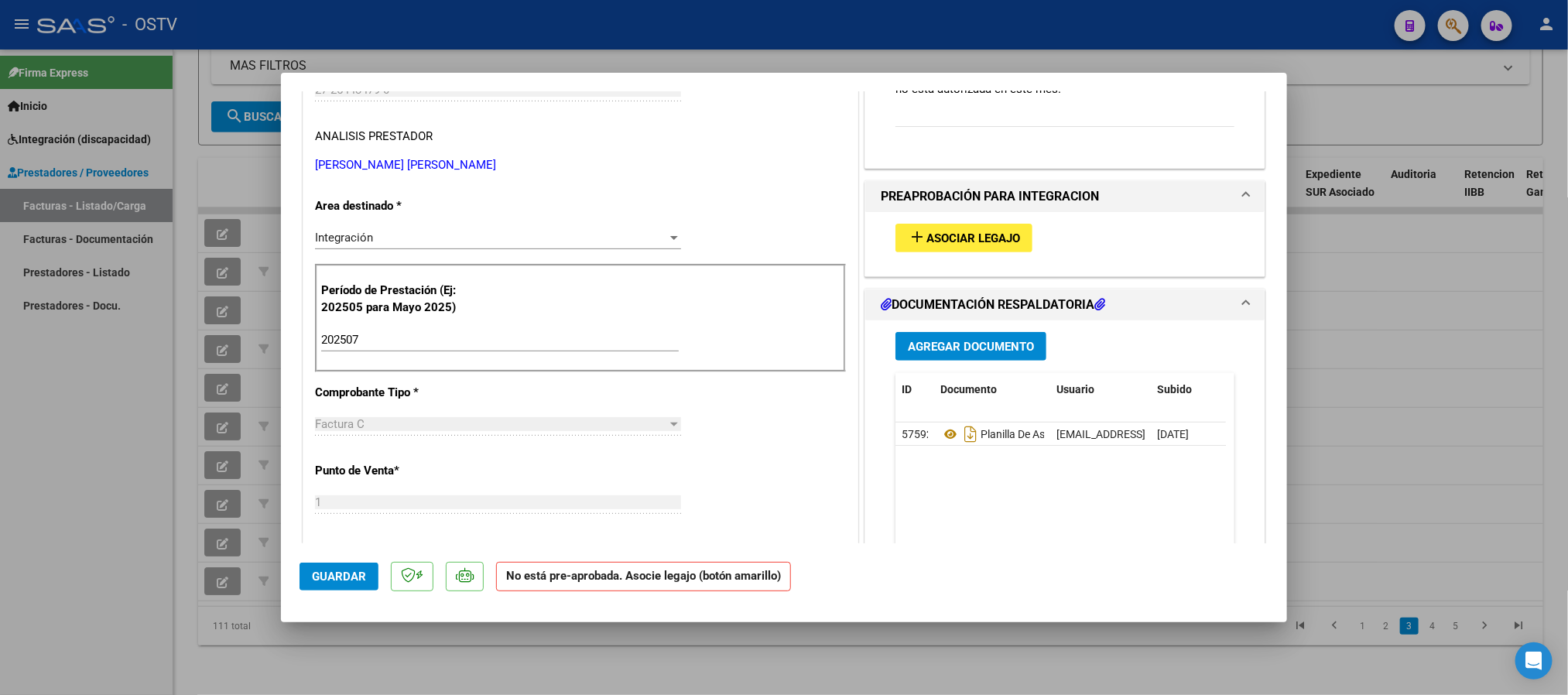
click at [934, 232] on span "Asociar Legajo" at bounding box center [973, 238] width 94 height 14
type input "$ 0,00"
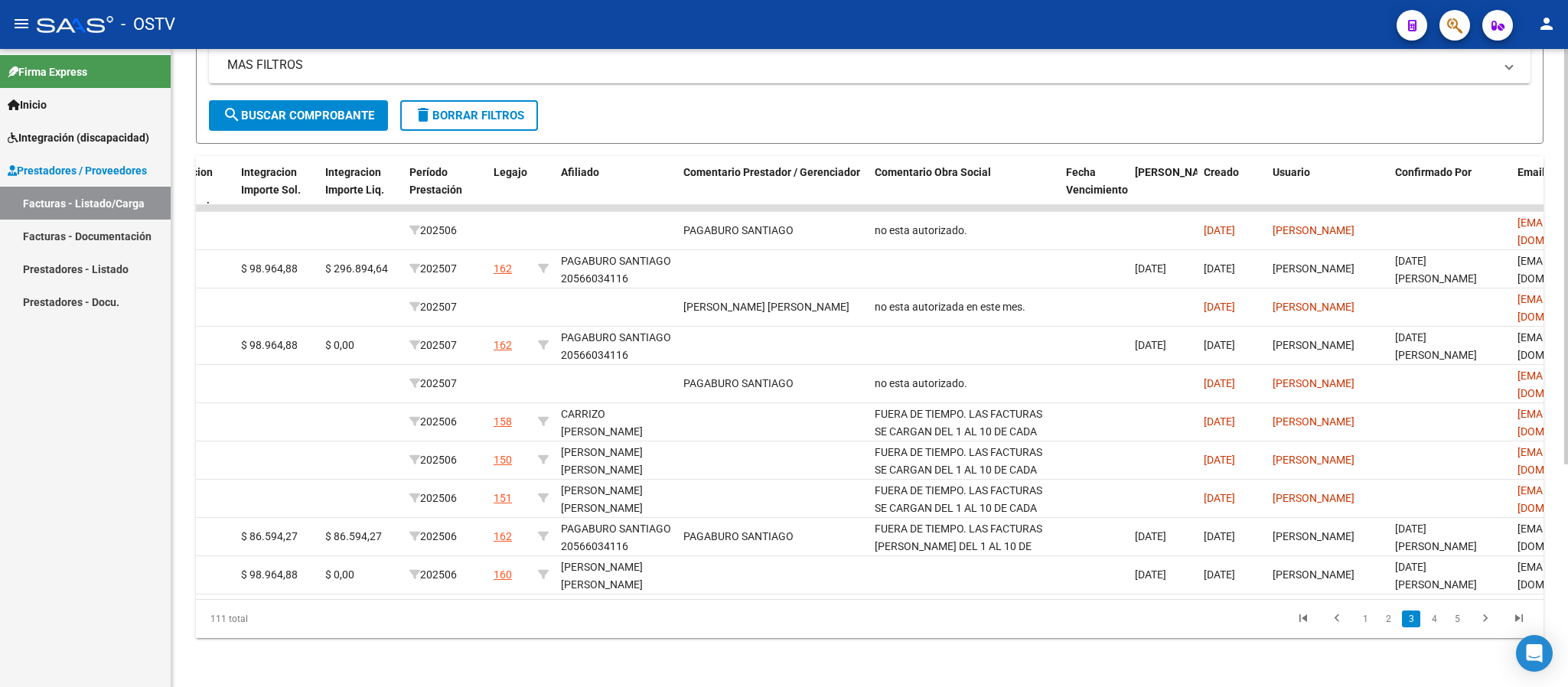
scroll to position [0, 1985]
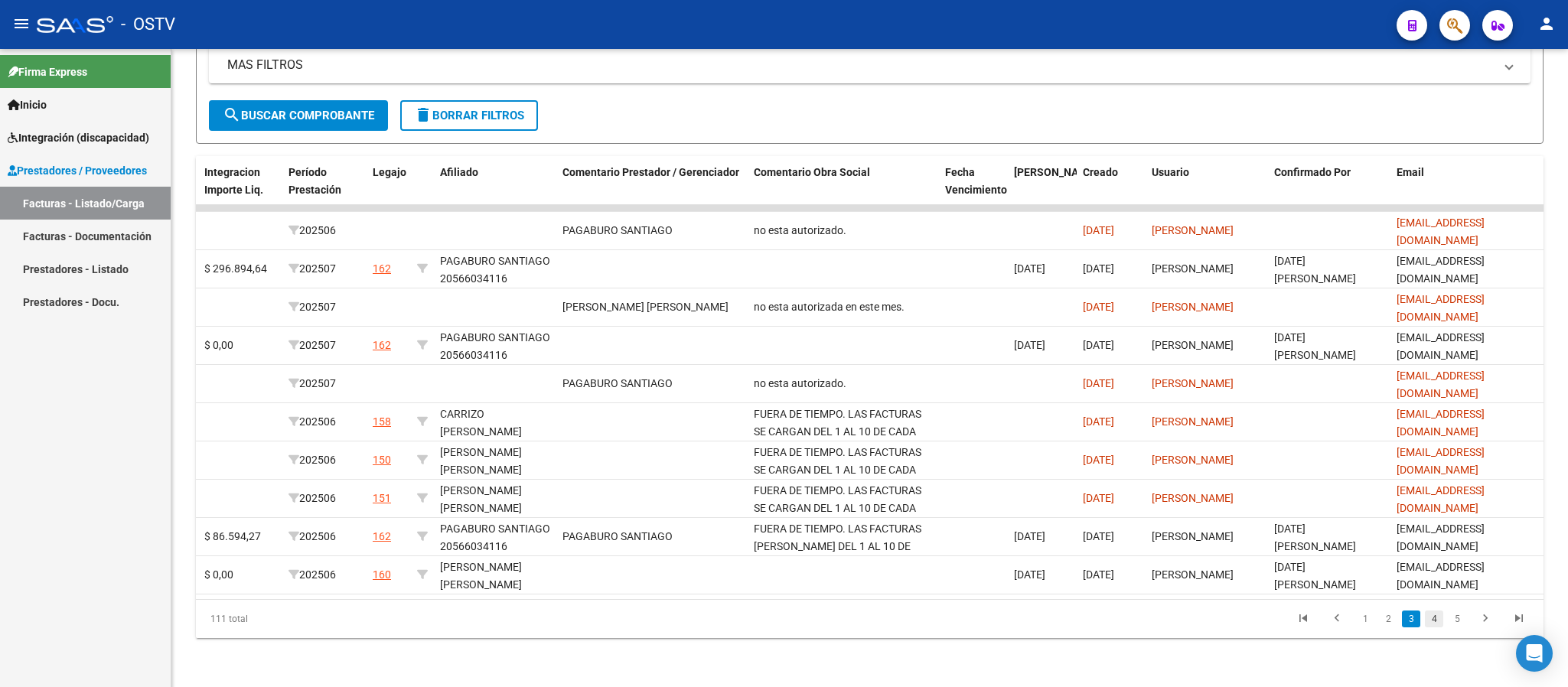
click at [1435, 618] on link "4" at bounding box center [1433, 618] width 18 height 17
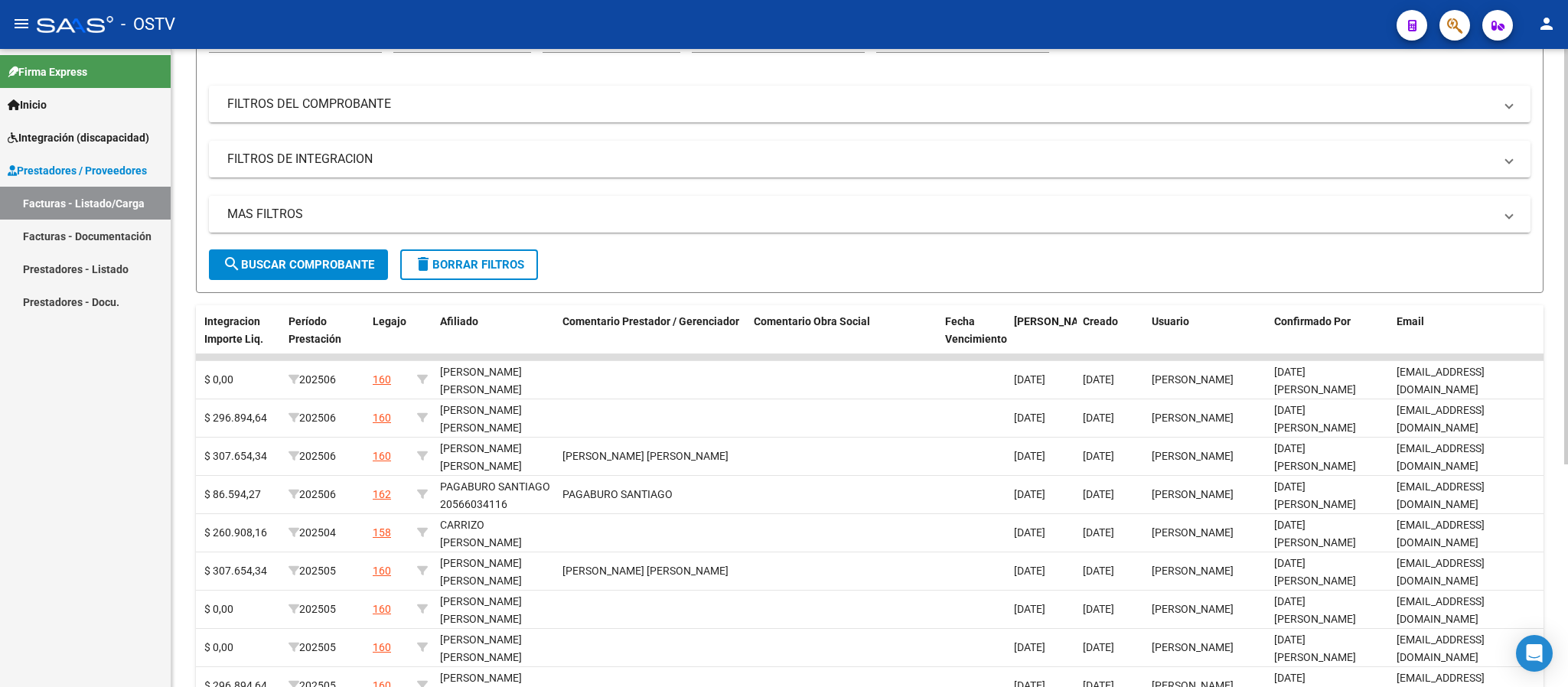
scroll to position [0, 0]
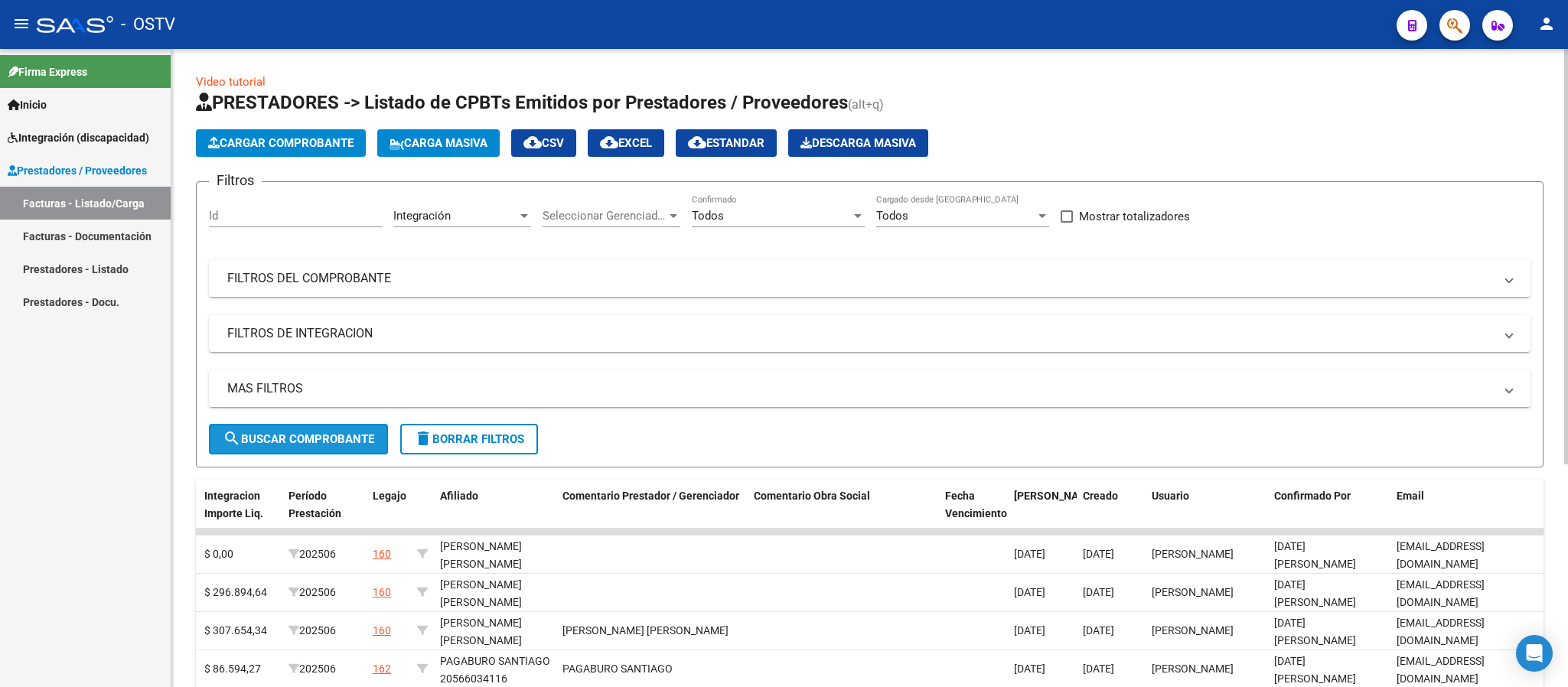
click at [278, 432] on span "search Buscar Comprobante" at bounding box center [298, 439] width 152 height 14
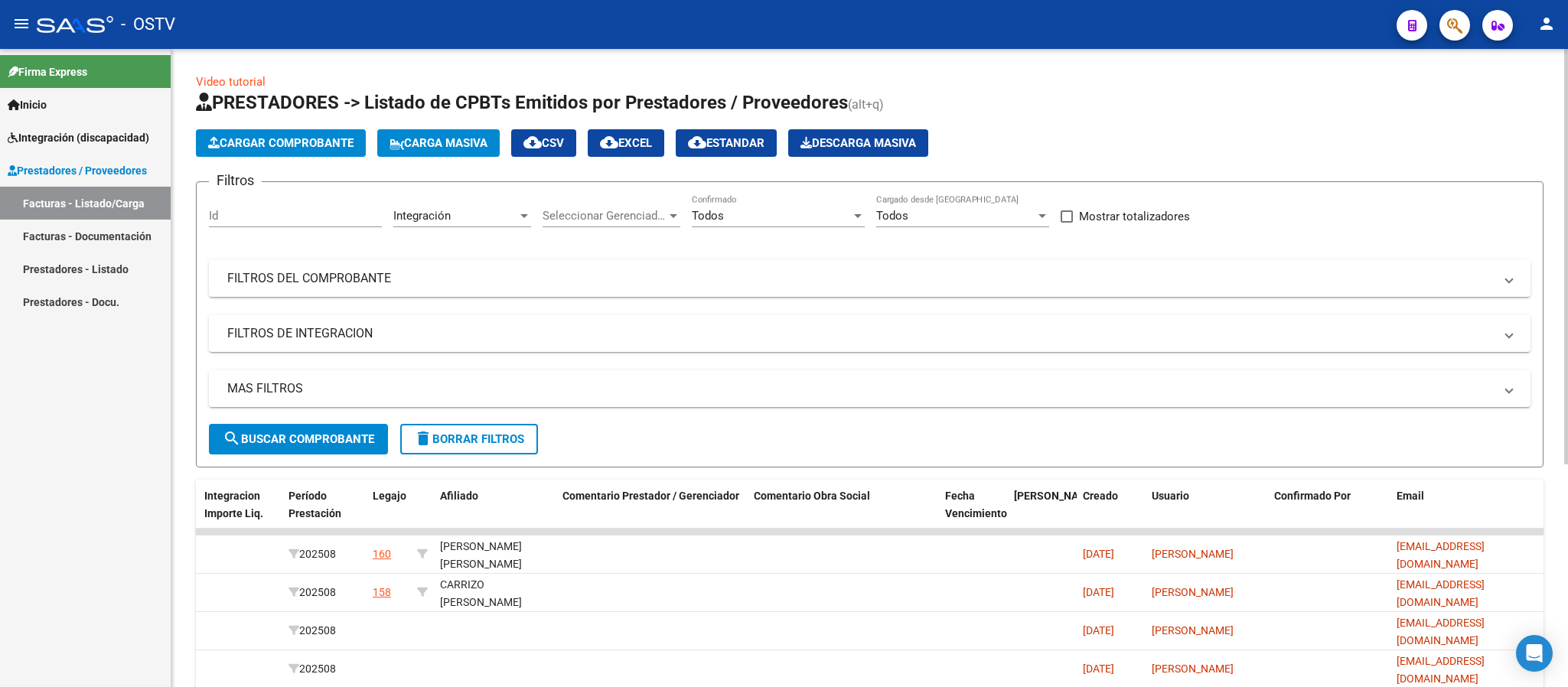
click at [652, 140] on span "cloud_download EXCEL" at bounding box center [625, 143] width 52 height 14
